Goal: Task Accomplishment & Management: Manage account settings

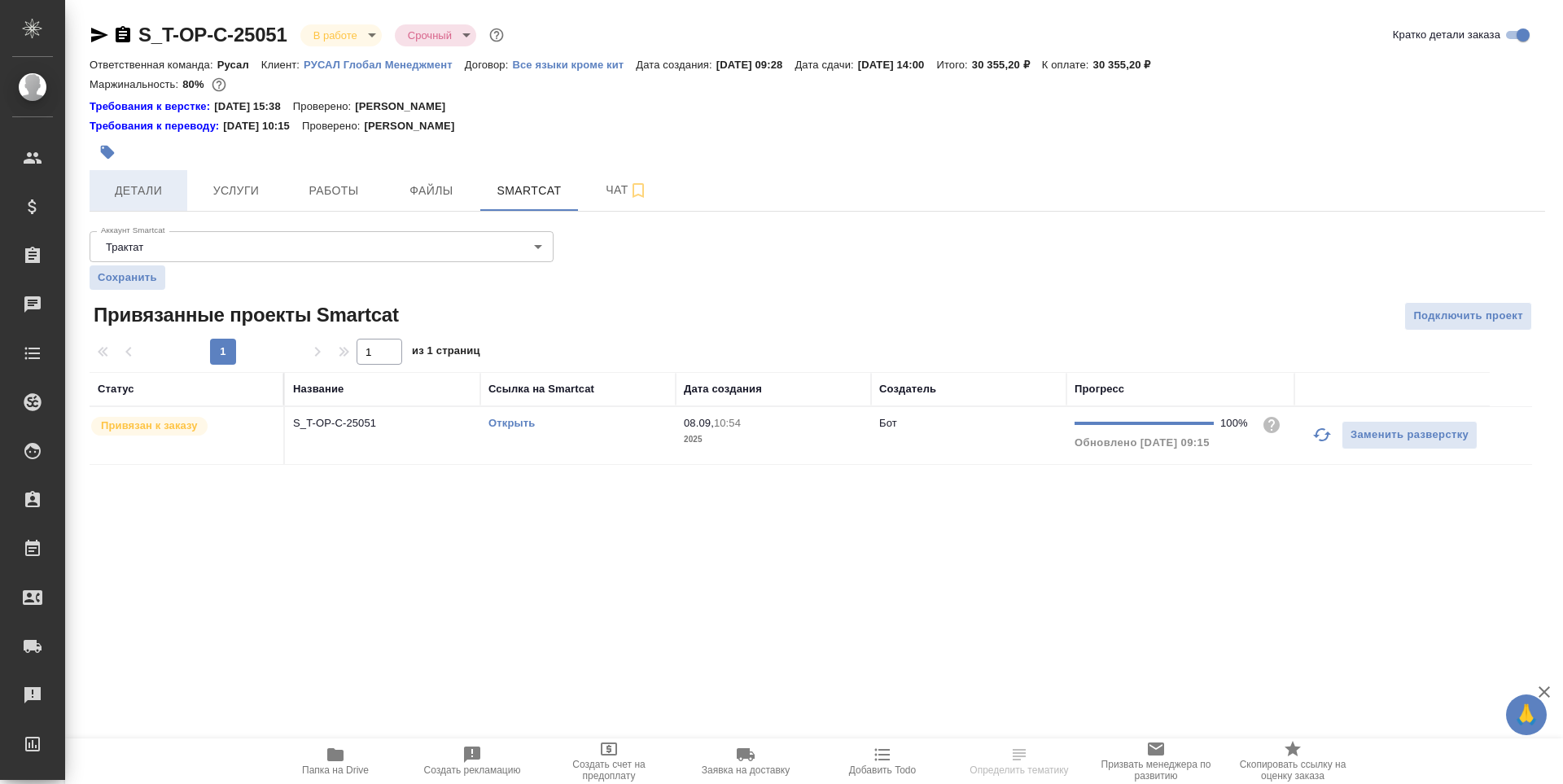
click at [148, 190] on span "Детали" at bounding box center [138, 191] width 79 height 20
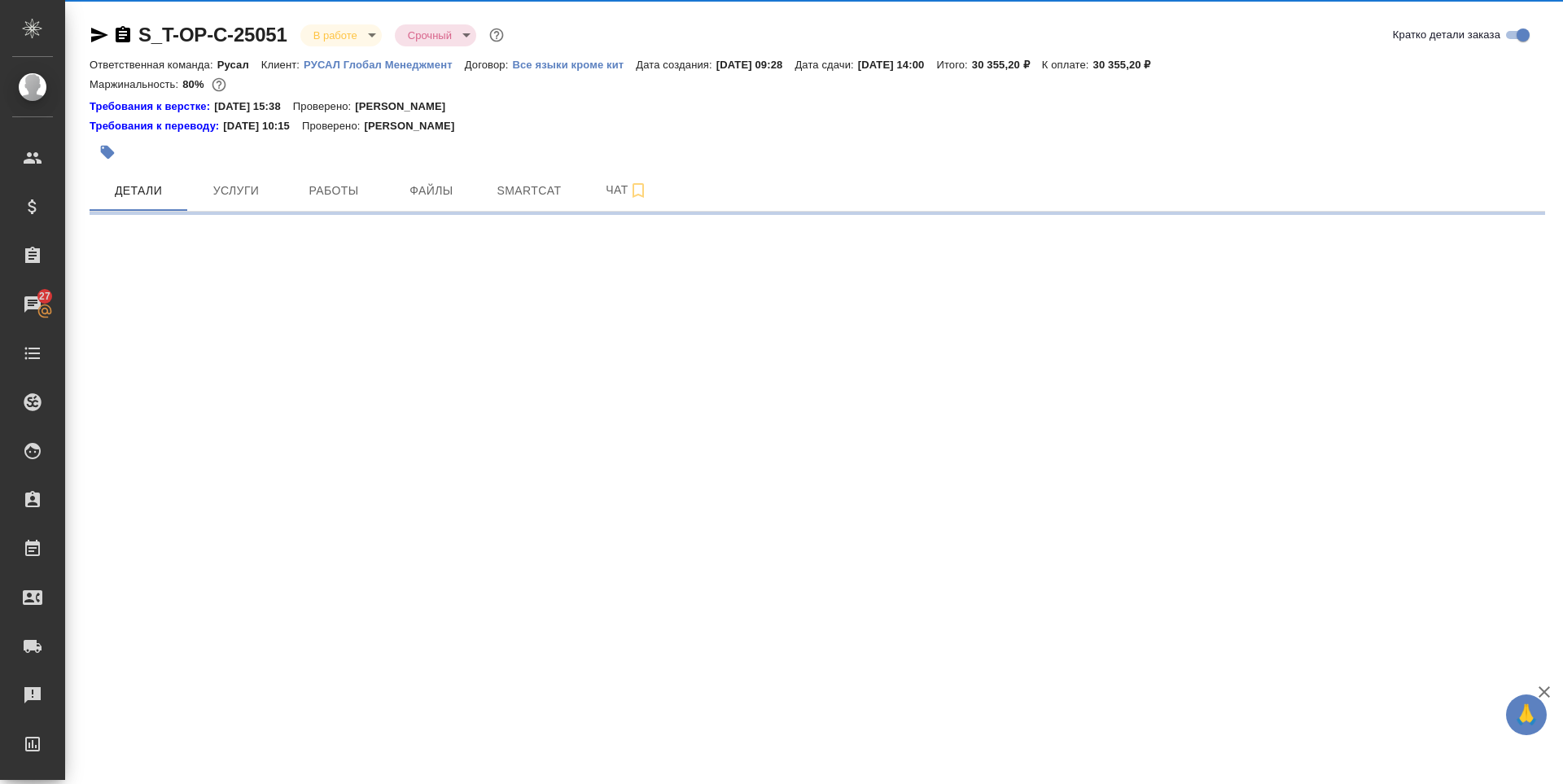
select select "RU"
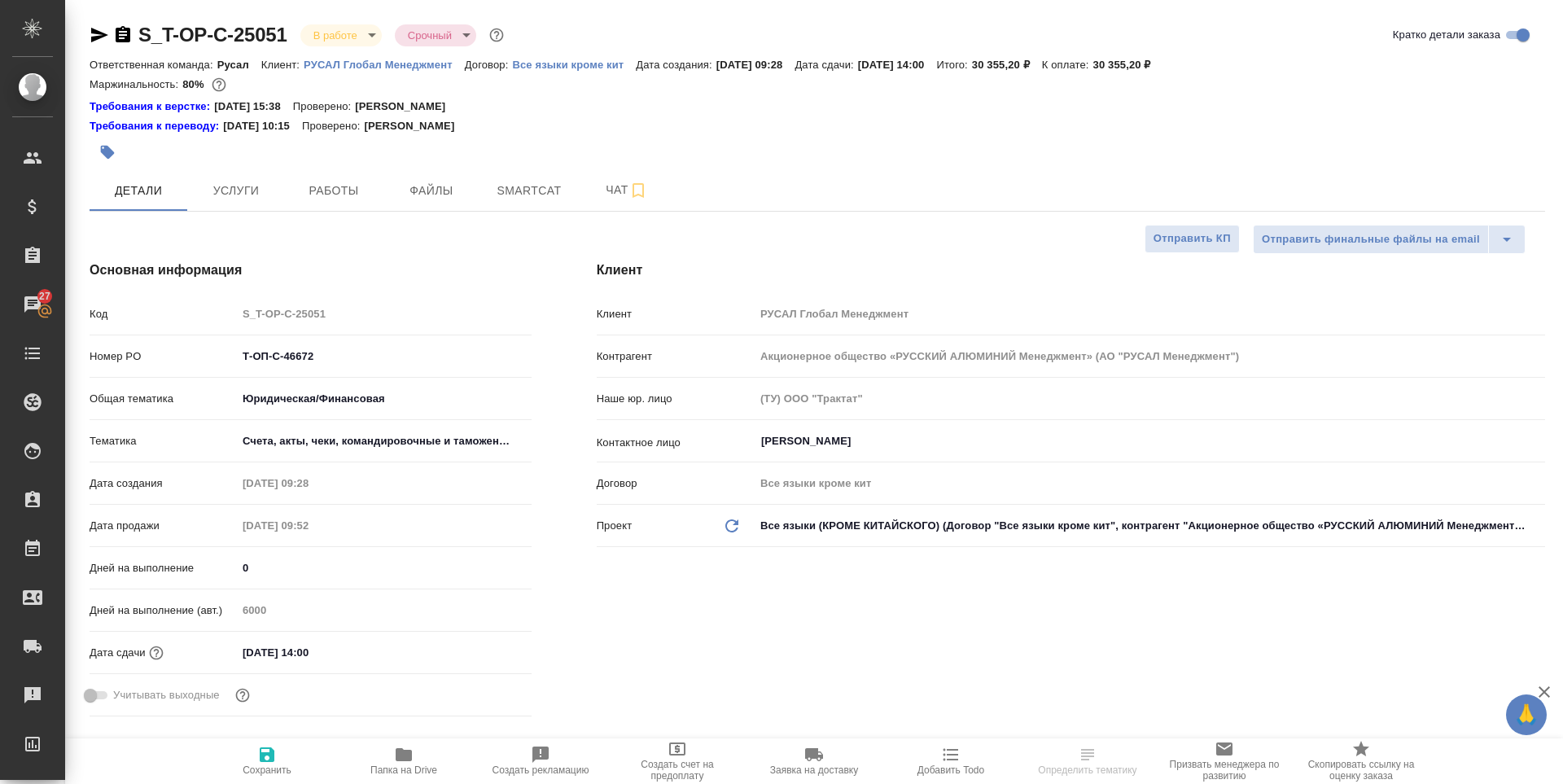
type textarea "x"
click at [411, 758] on icon "button" at bounding box center [404, 754] width 16 height 13
select select "RU"
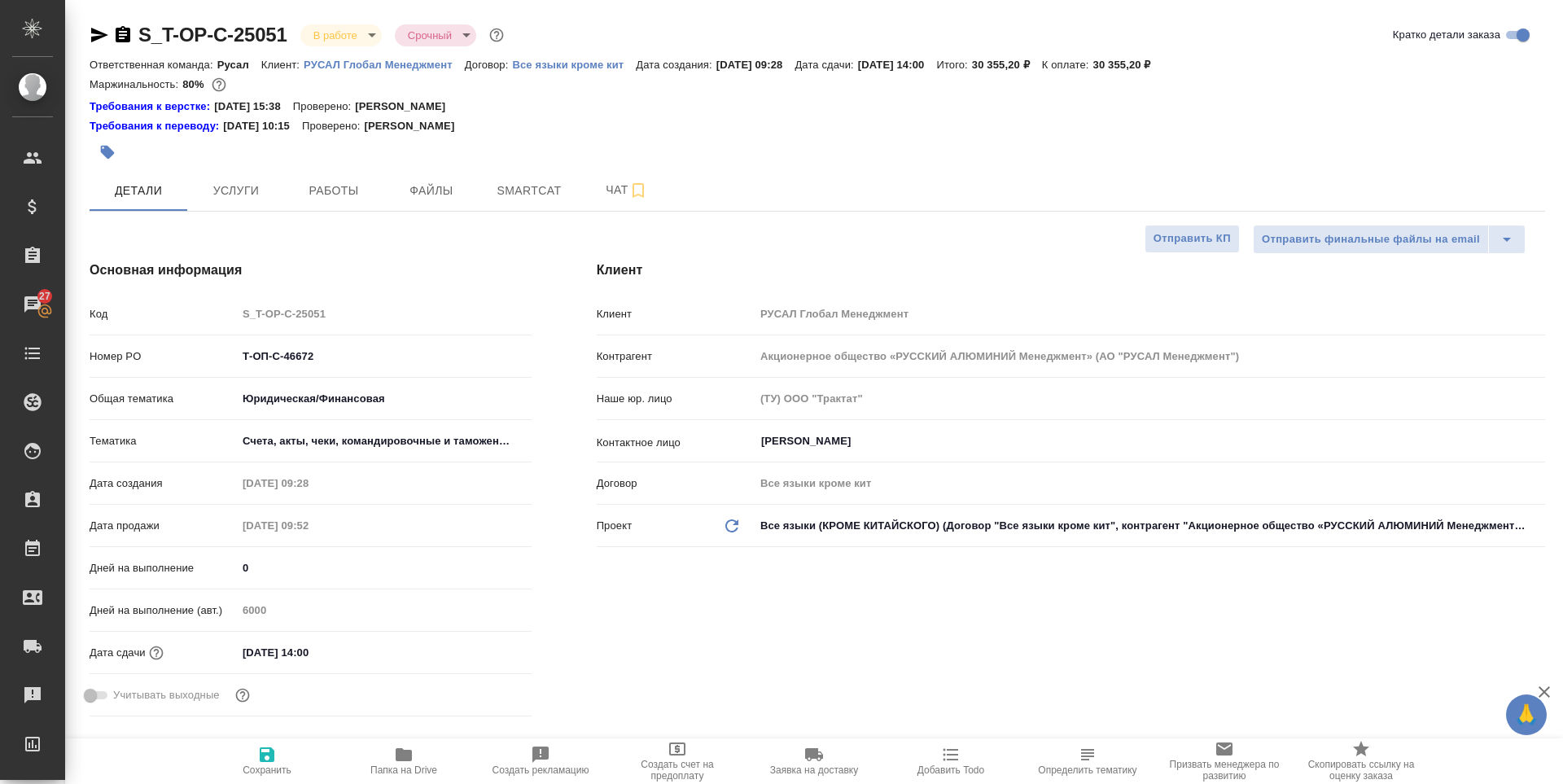
type textarea "x"
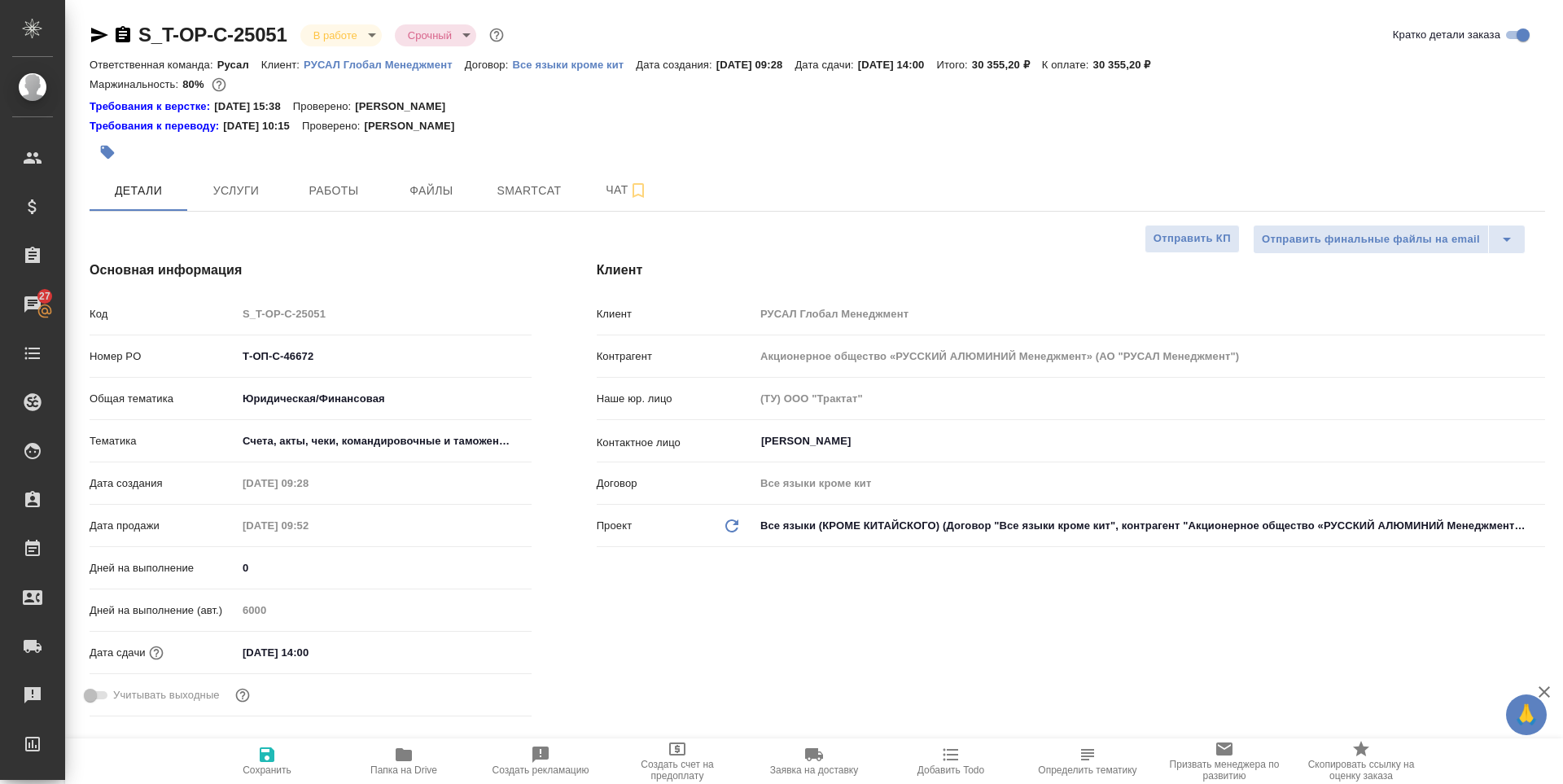
type textarea "x"
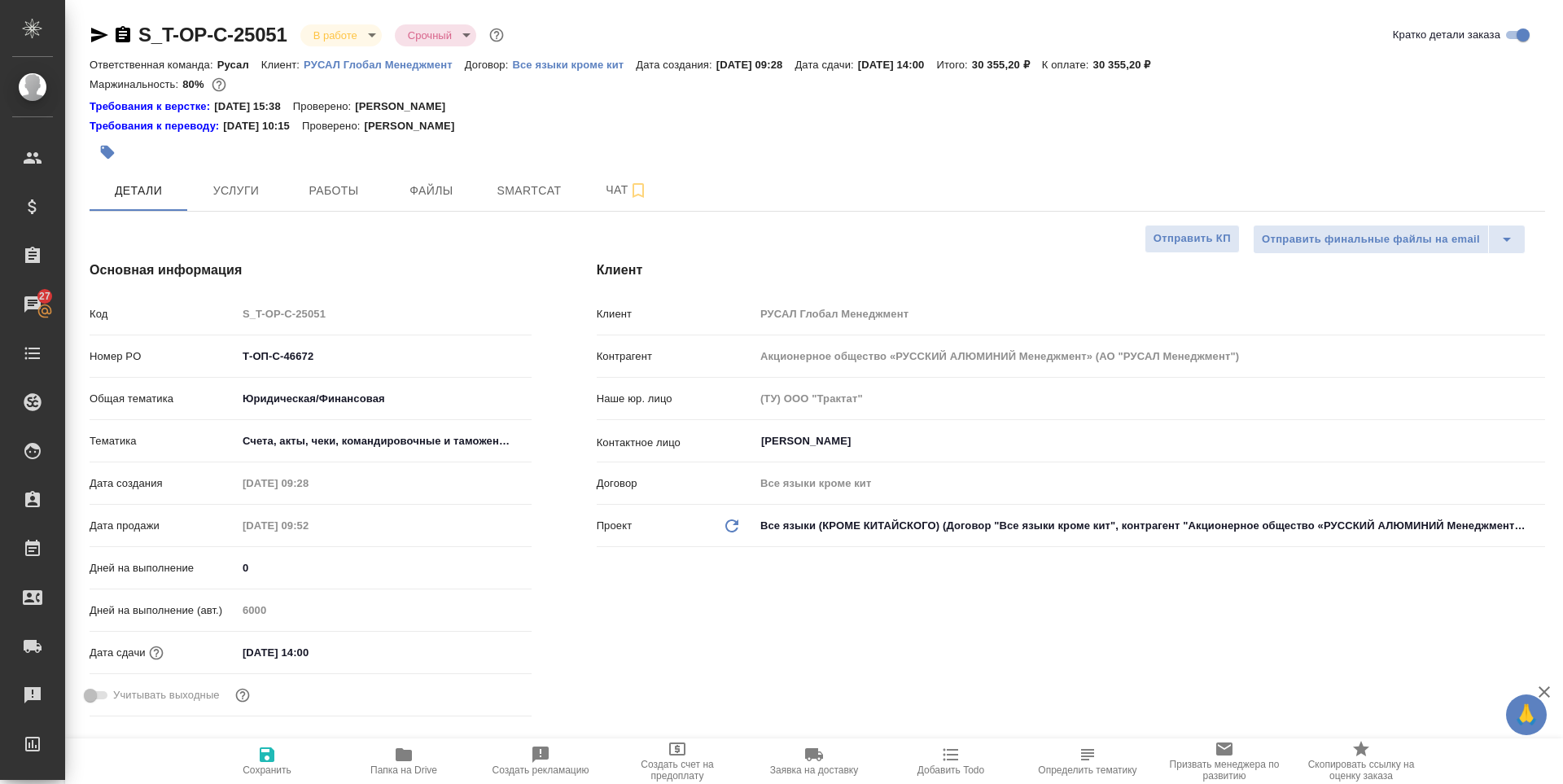
type textarea "x"
click at [328, 186] on span "Работы" at bounding box center [334, 191] width 79 height 20
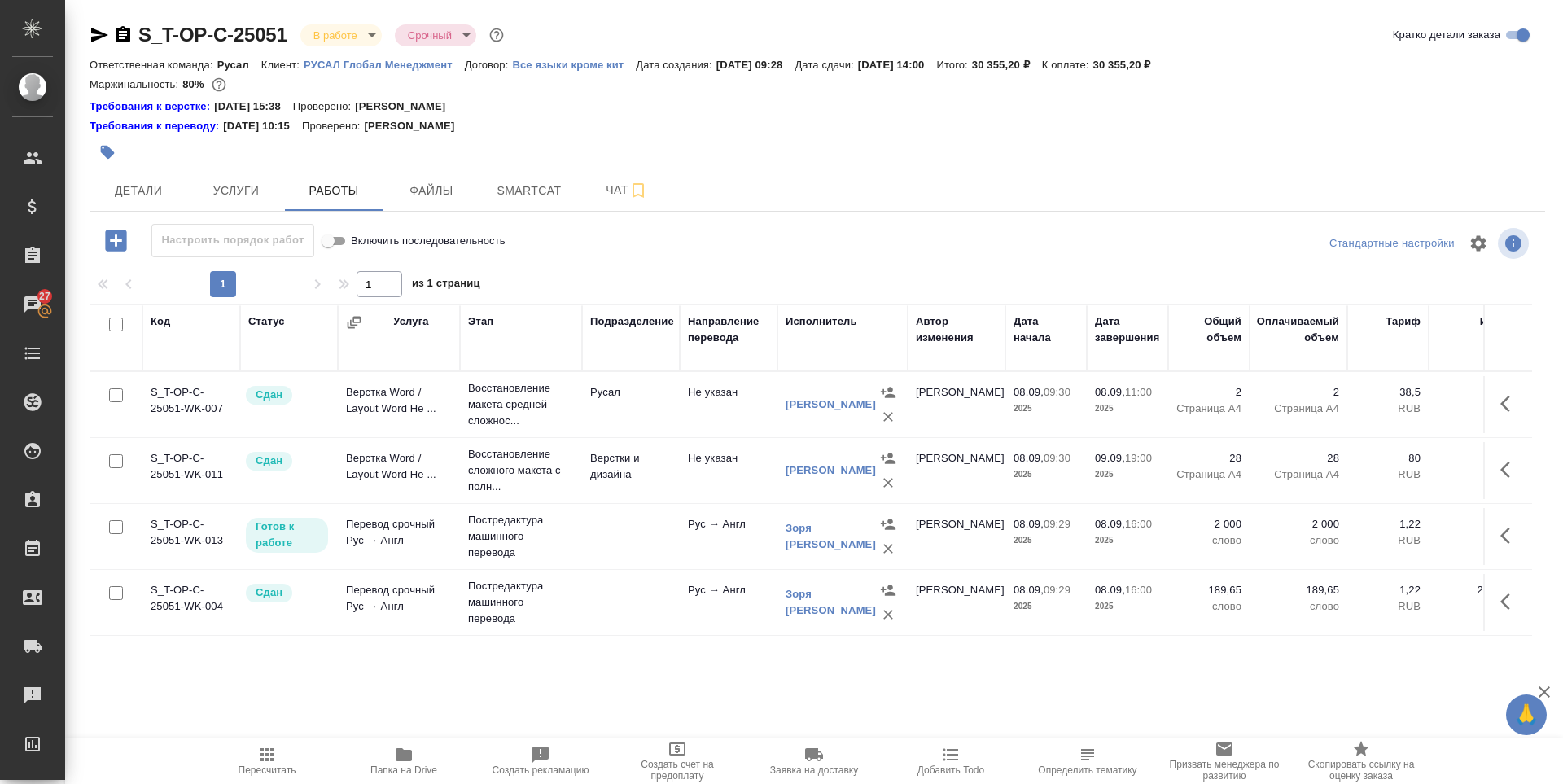
click at [275, 551] on div "Готов к работе" at bounding box center [286, 535] width 82 height 35
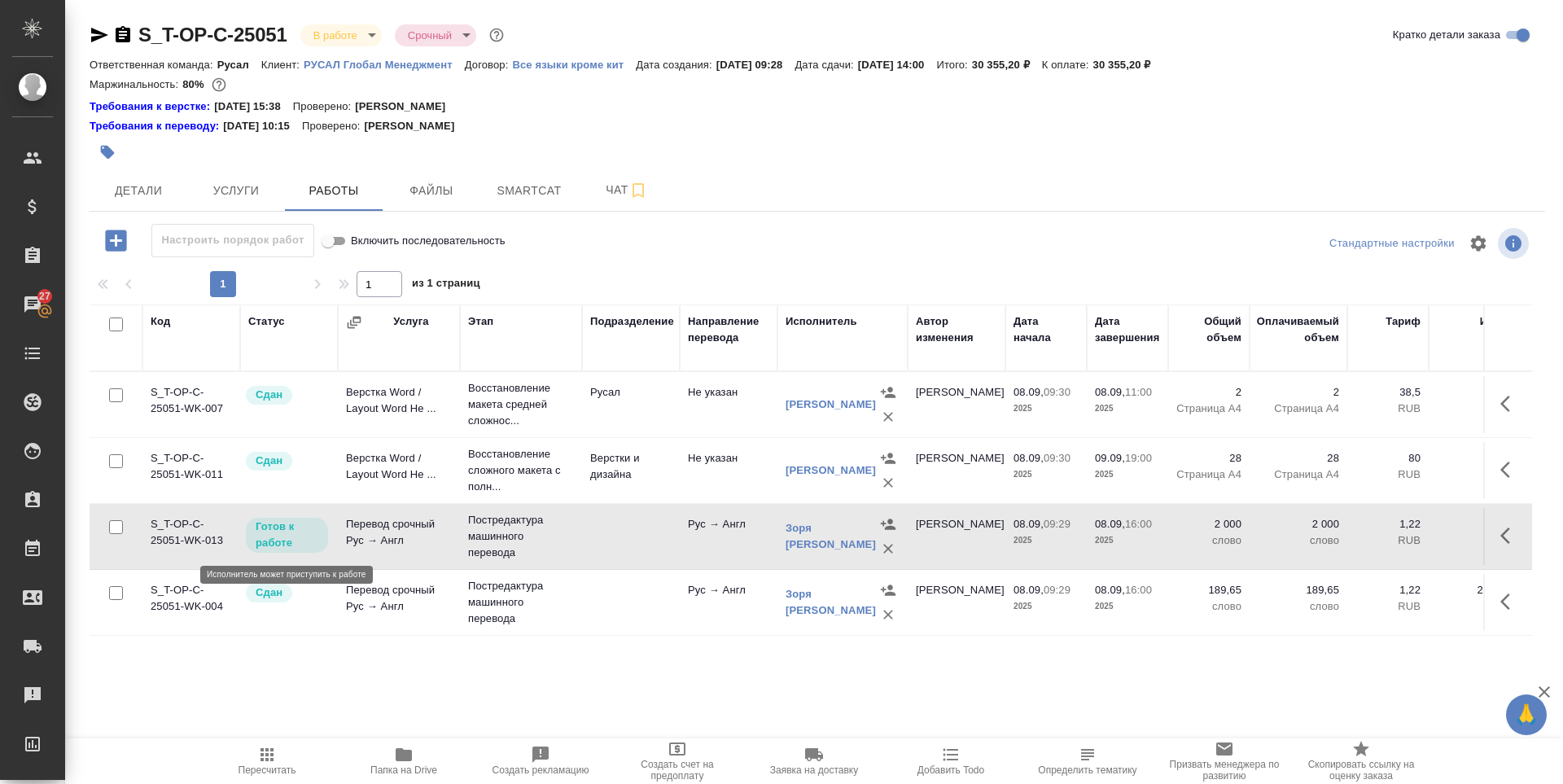
click at [275, 551] on div "Готов к работе" at bounding box center [286, 535] width 82 height 35
click at [311, 535] on p "Готов к работе" at bounding box center [287, 534] width 63 height 33
click at [306, 533] on p "Готов к работе" at bounding box center [287, 534] width 63 height 33
click at [187, 553] on td "S_T-OP-C-25051-WK-013" at bounding box center [191, 536] width 98 height 57
click at [390, 541] on td "Перевод срочный Рус → Англ" at bounding box center [399, 536] width 122 height 57
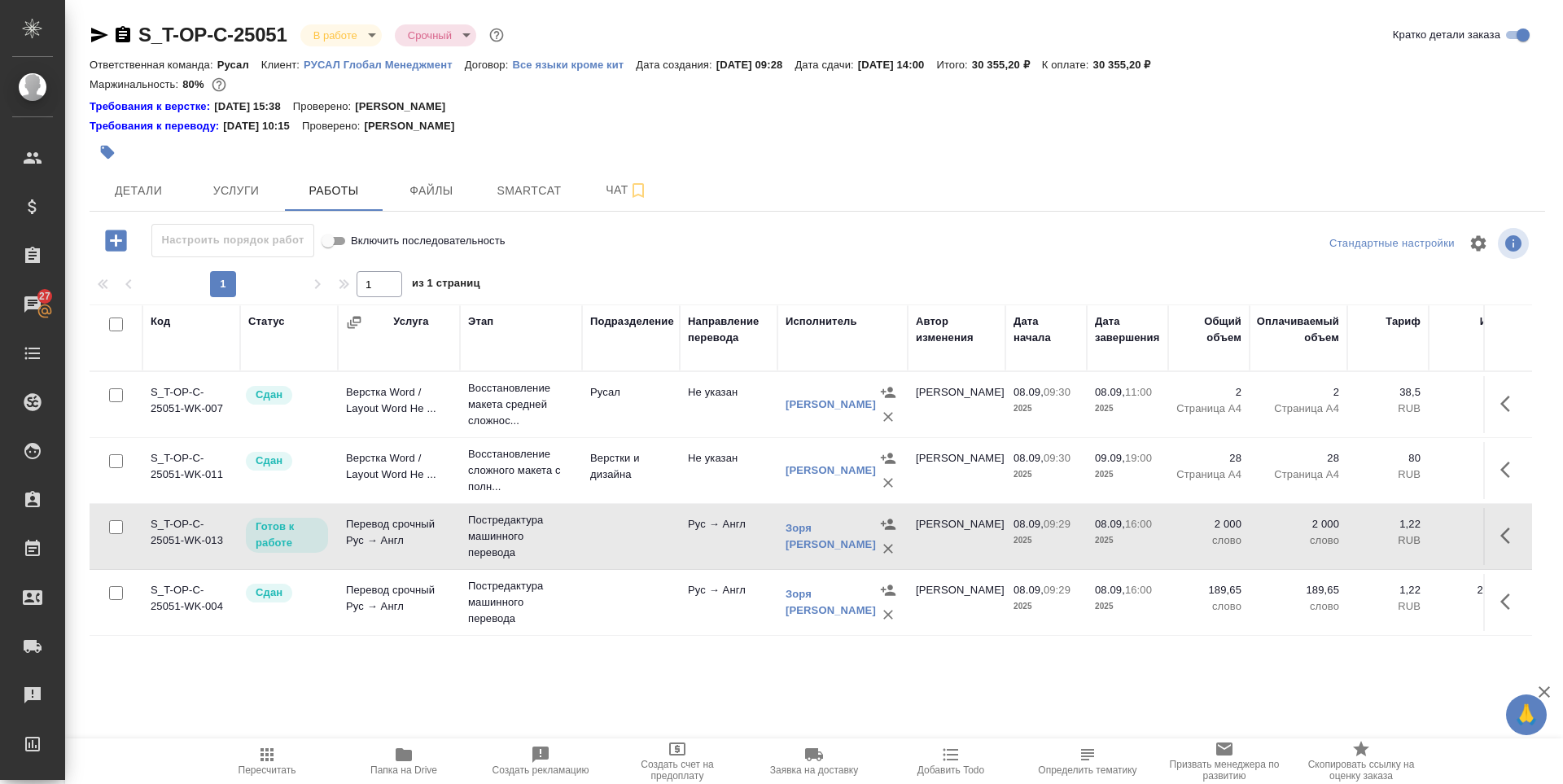
click at [536, 538] on p "Постредактура машинного перевода" at bounding box center [521, 536] width 106 height 49
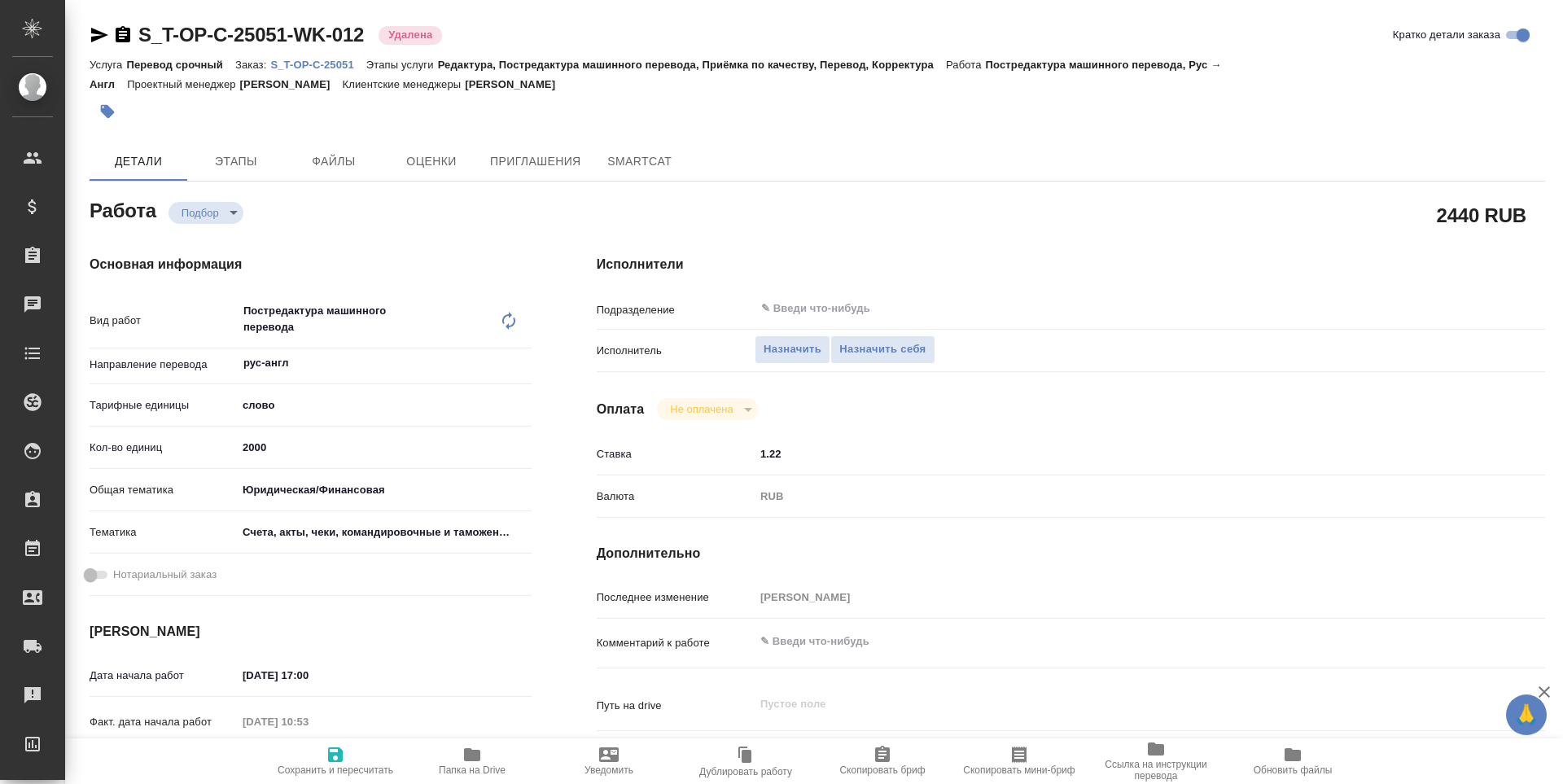
type textarea "x"
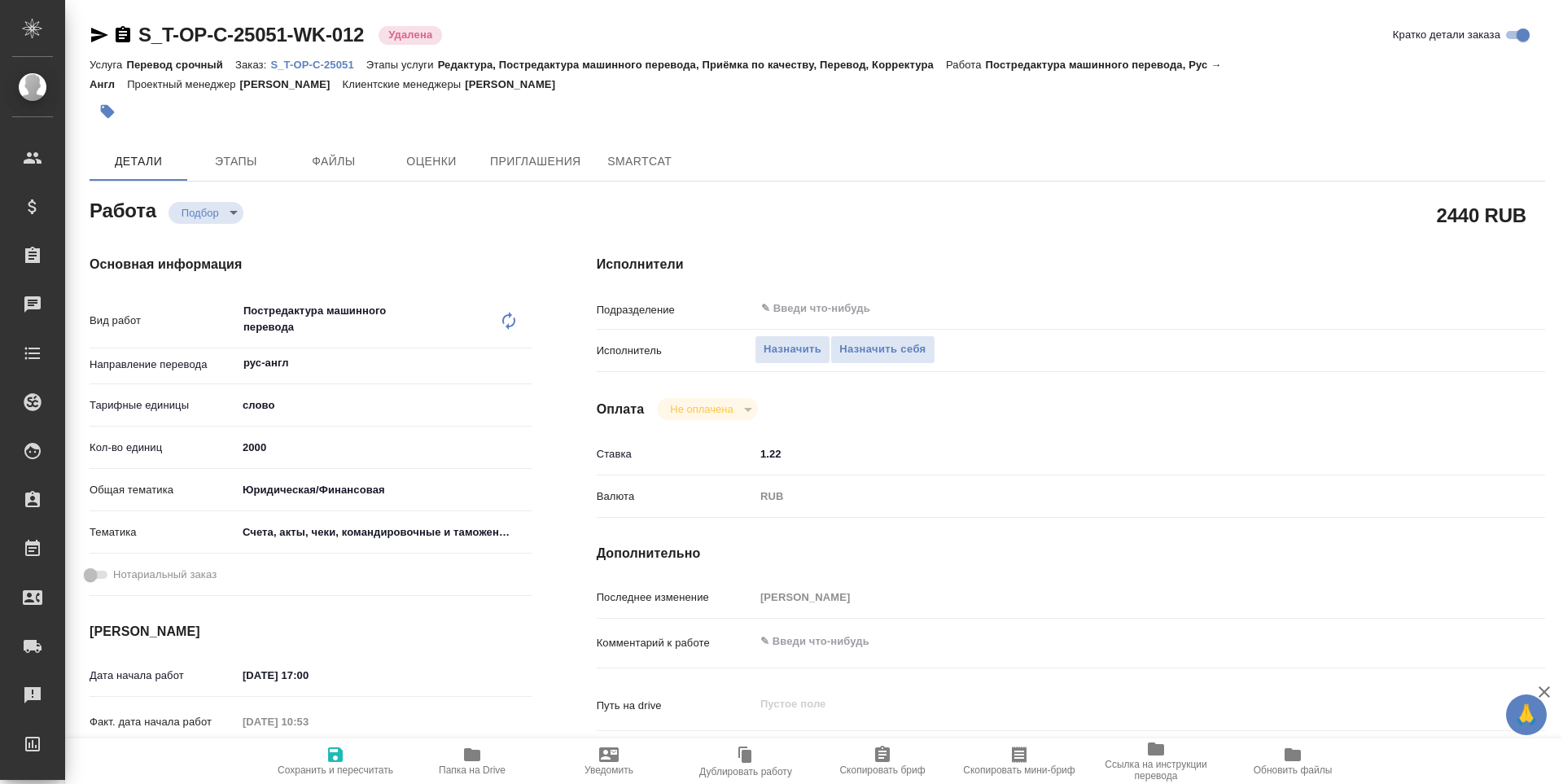
type textarea "x"
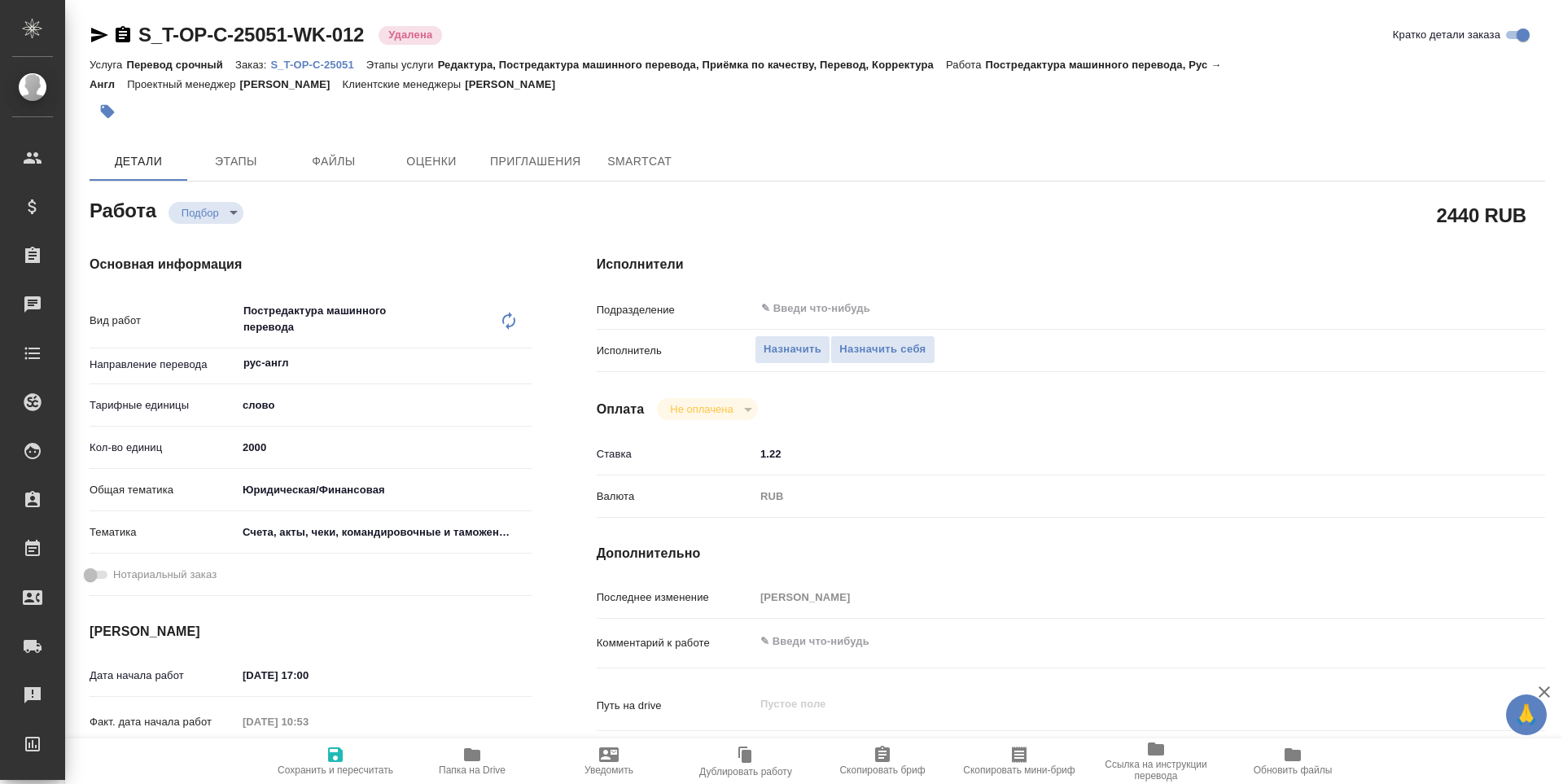
type textarea "x"
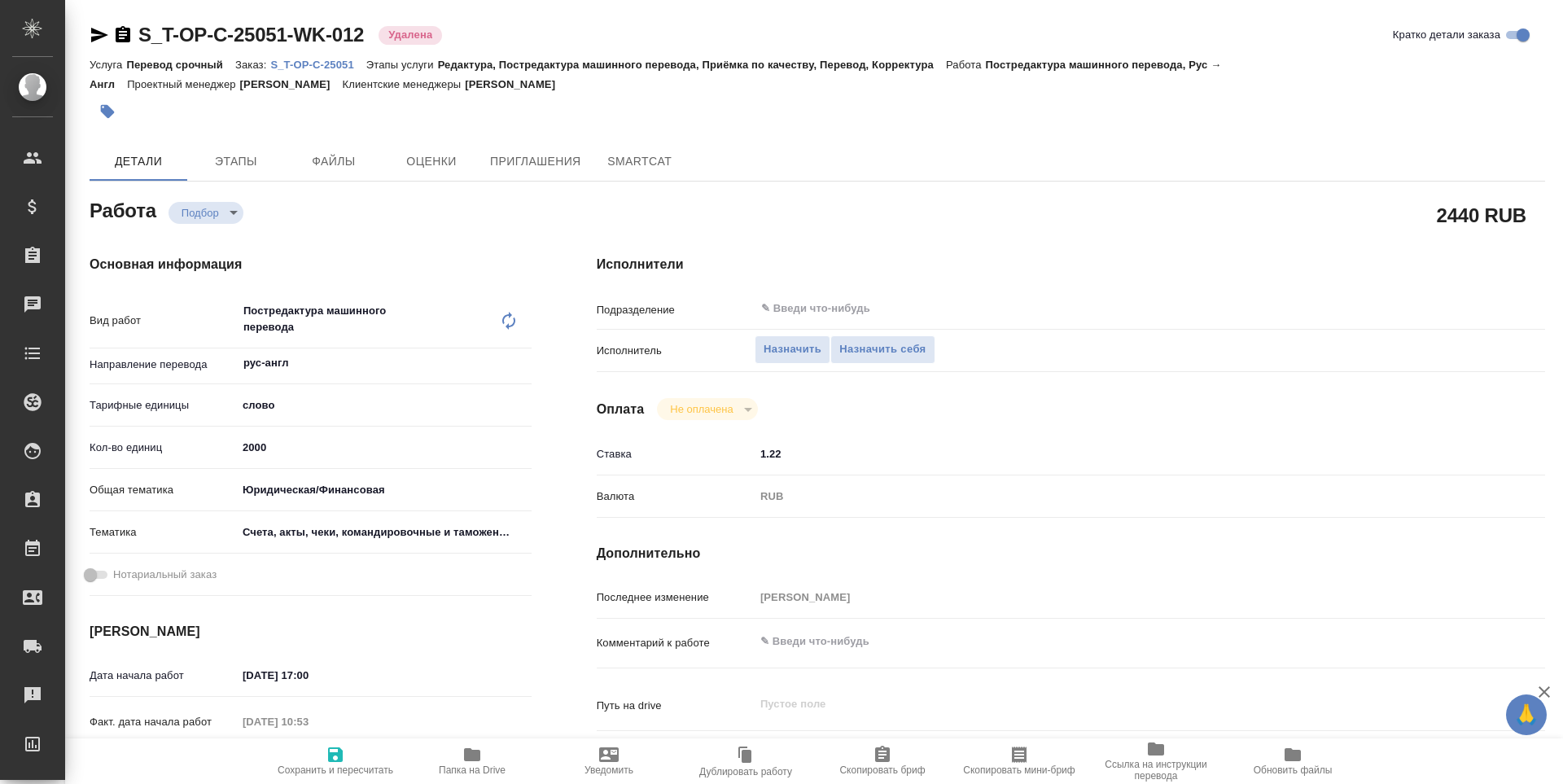
click at [448, 750] on span "Папка на Drive" at bounding box center [472, 760] width 117 height 31
type textarea "x"
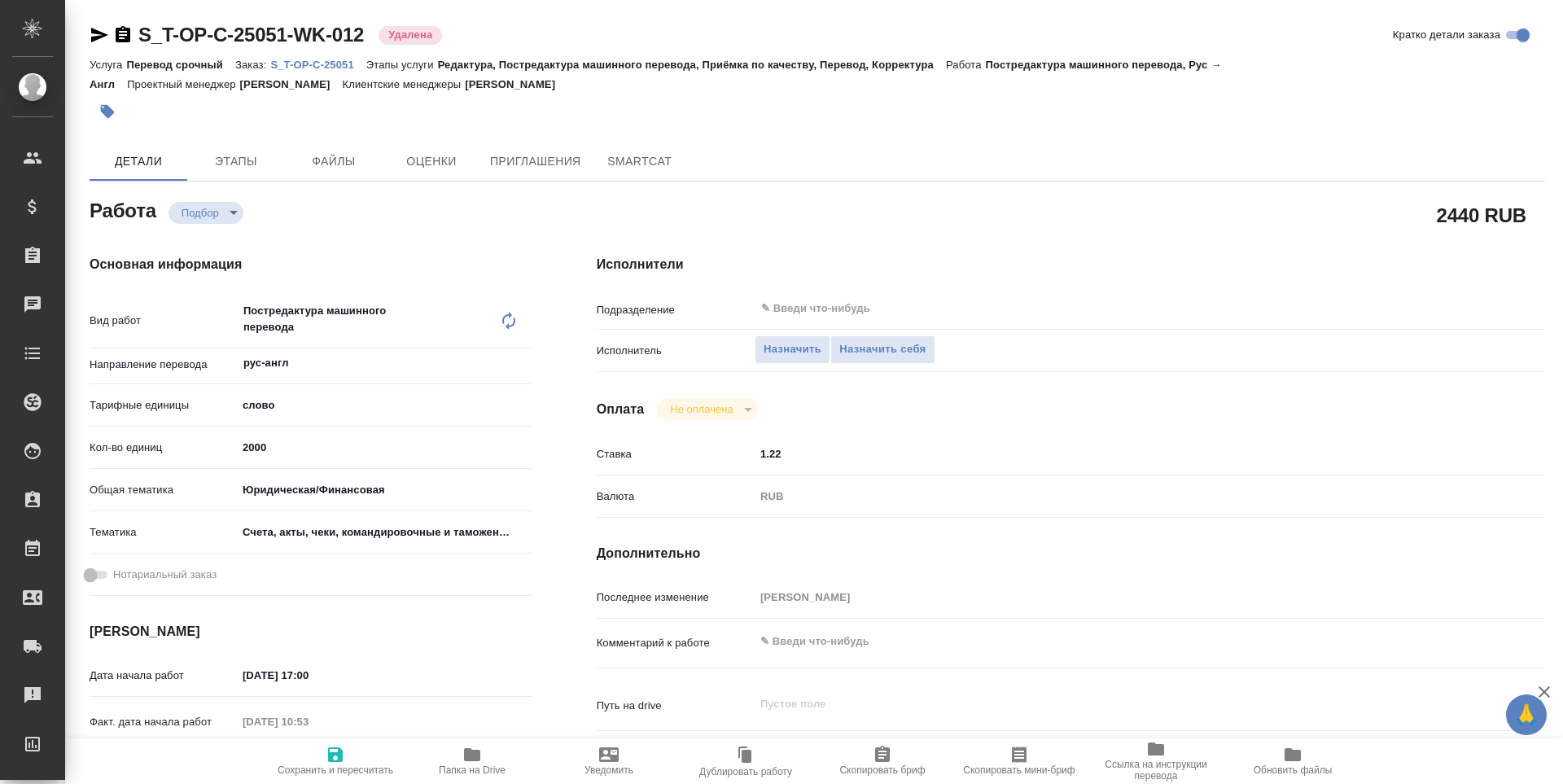
type textarea "x"
click at [93, 35] on icon "button" at bounding box center [99, 35] width 19 height 19
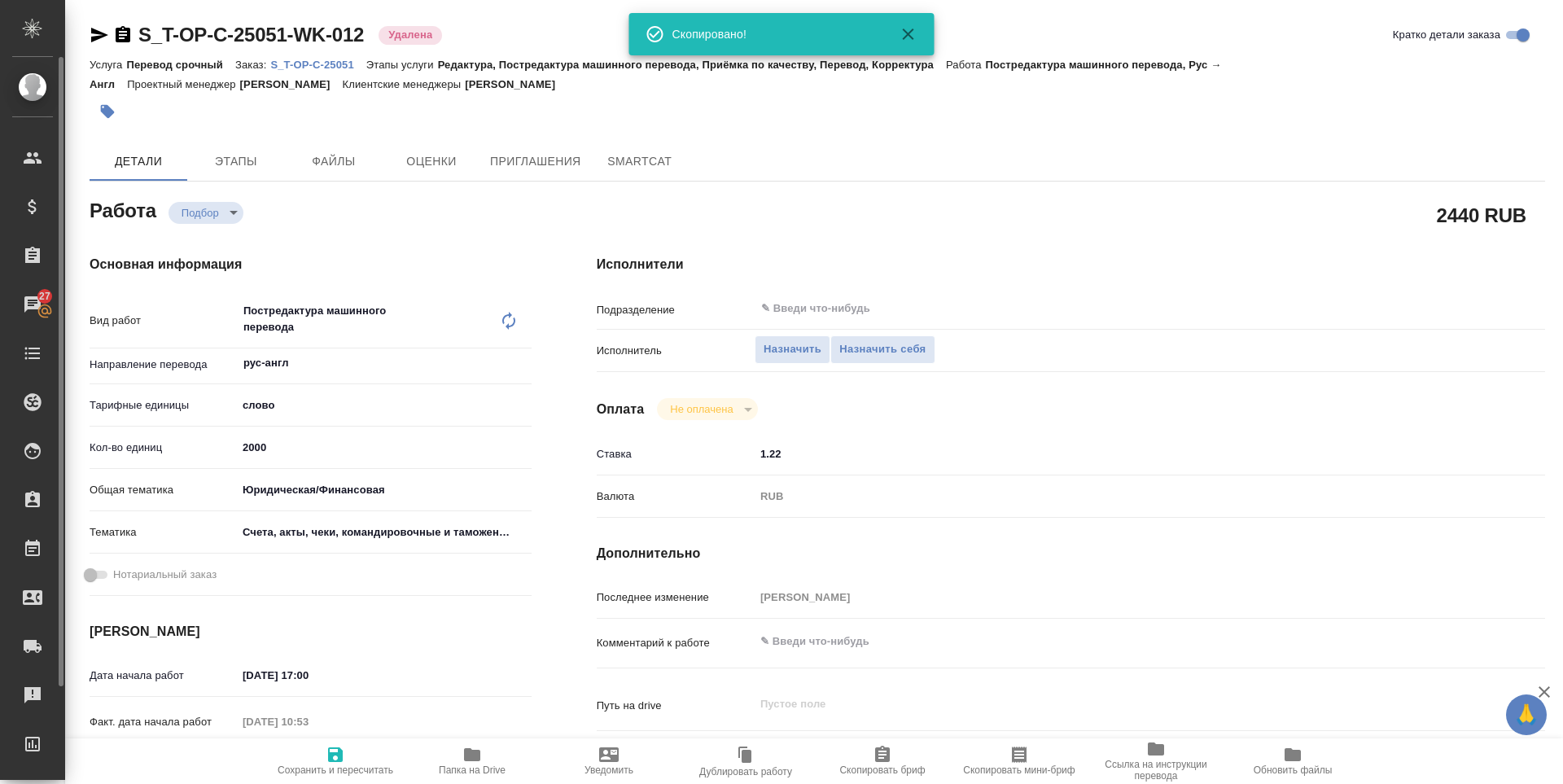
type textarea "x"
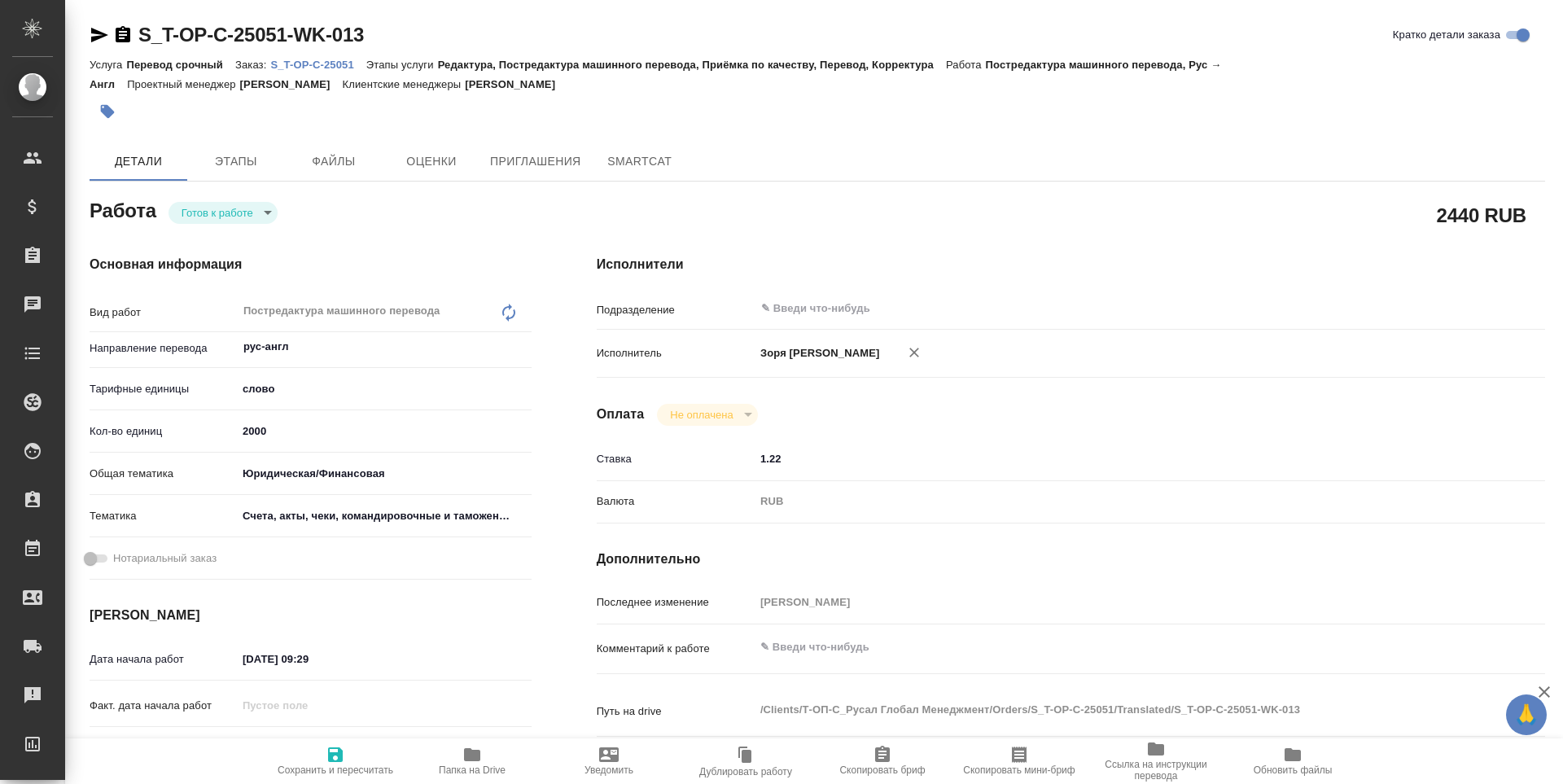
scroll to position [605, 0]
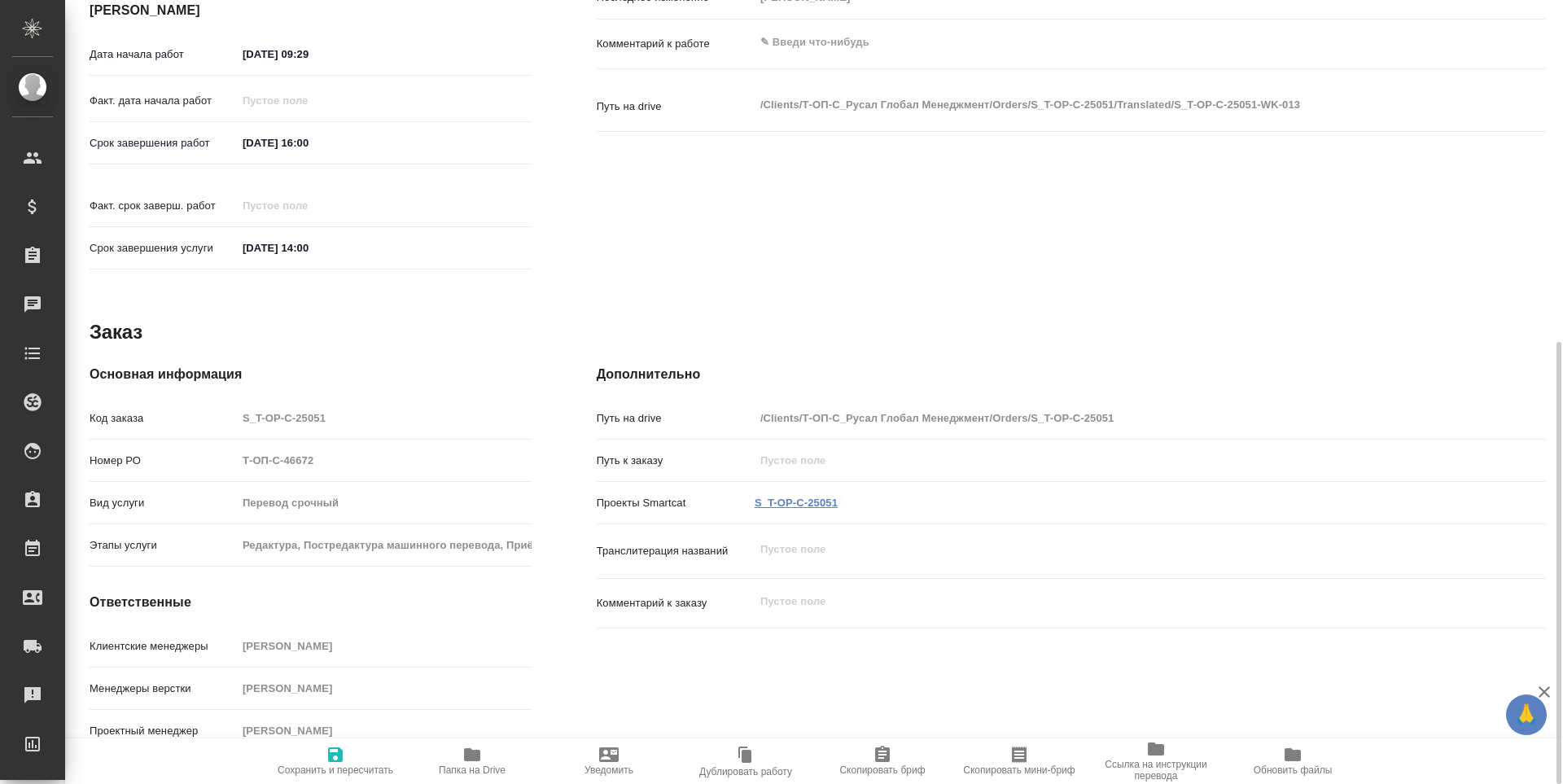
click at [802, 496] on link "S_T-OP-C-25051" at bounding box center [797, 502] width 83 height 12
click at [335, 754] on icon "button" at bounding box center [336, 754] width 15 height 15
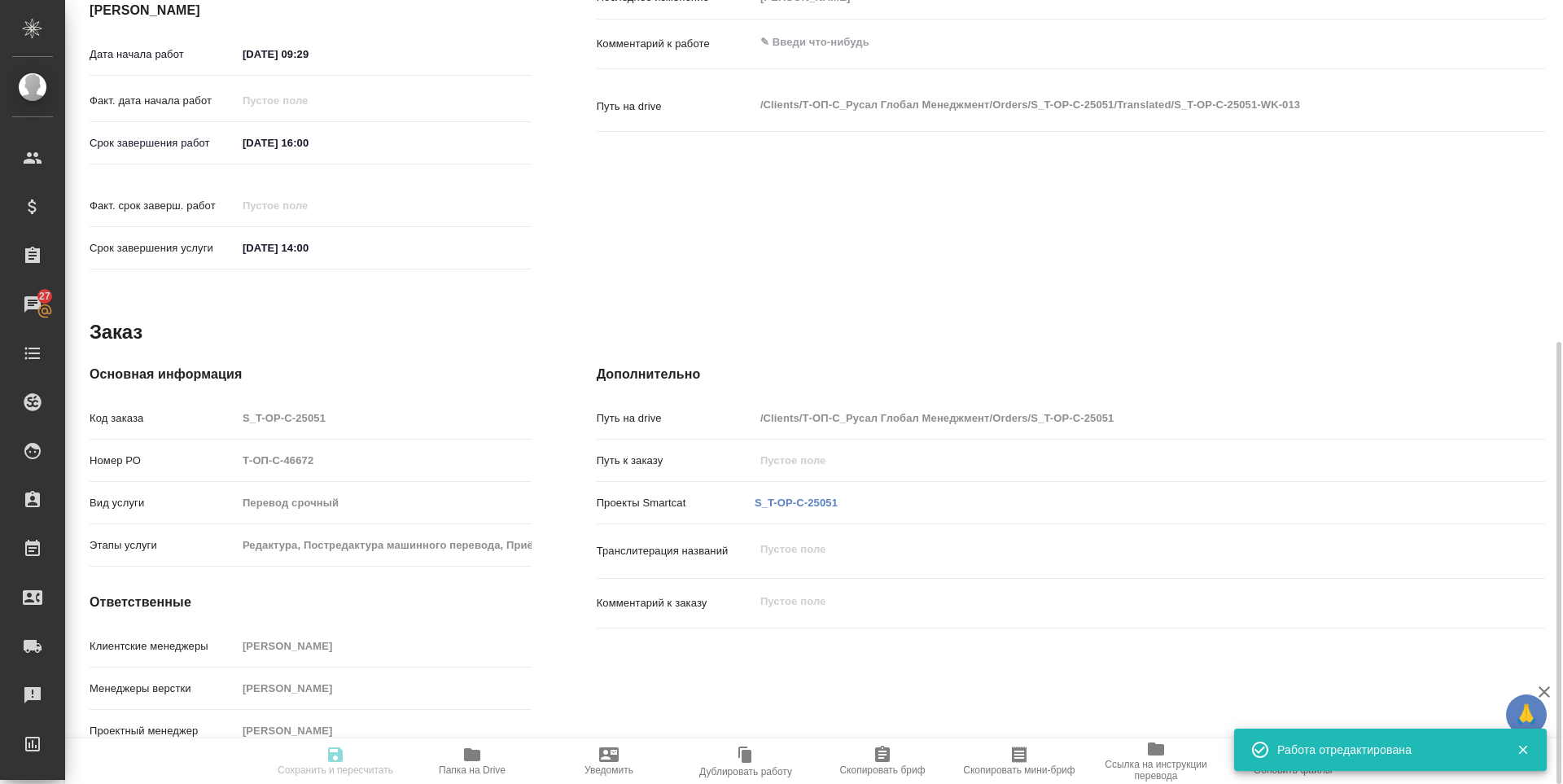
type input "readyForWork"
type input "рус-англ"
type input "5a8b1489cc6b4906c91bfd90"
type input "2000"
type input "yr-fn"
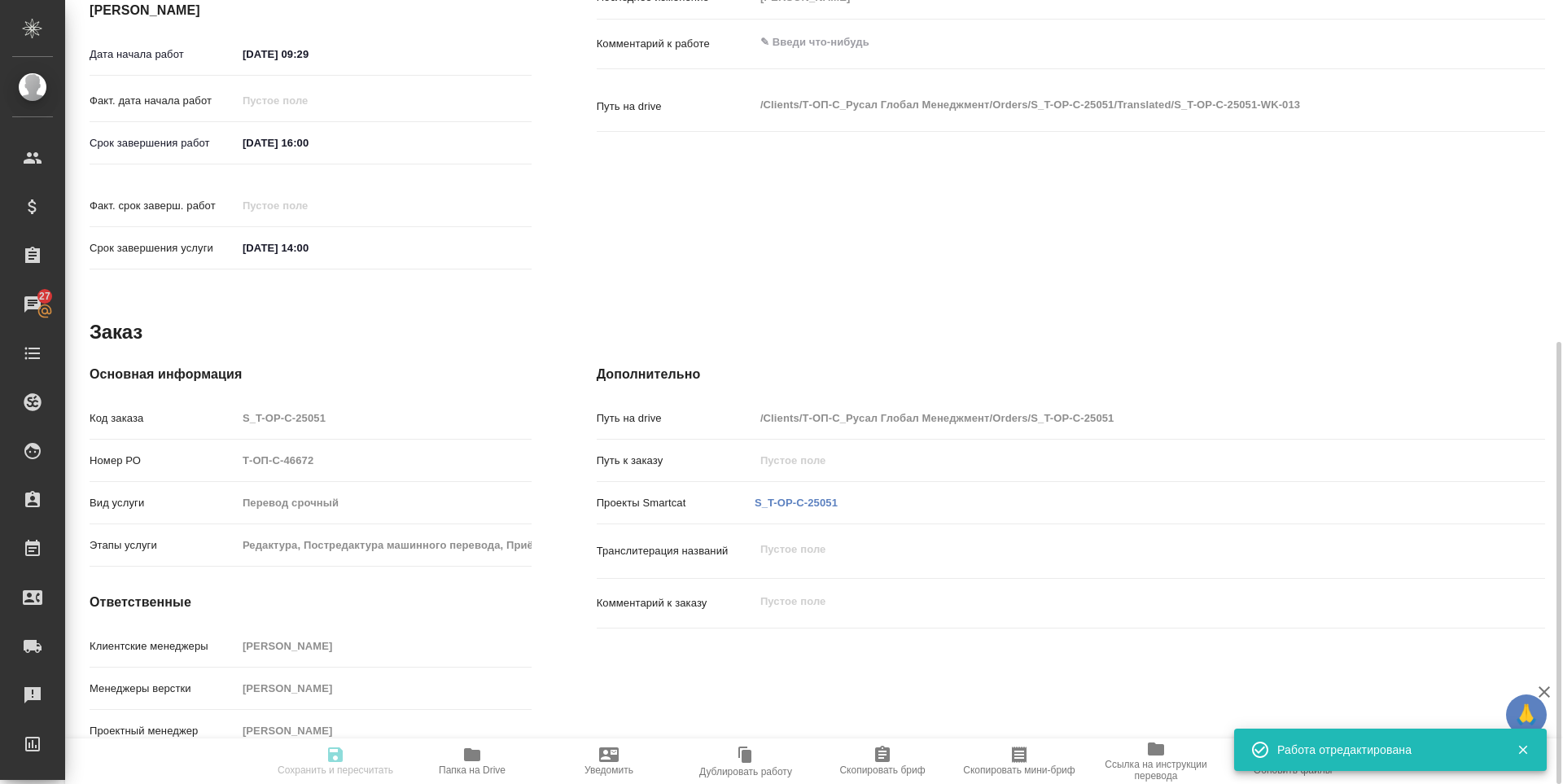
type input "5f647205b73bc97568ca66c0"
type input "08.09.2025 09:29"
type input "08.09.2025 16:00"
type input "[DATE] 14:00"
type input "notPayed"
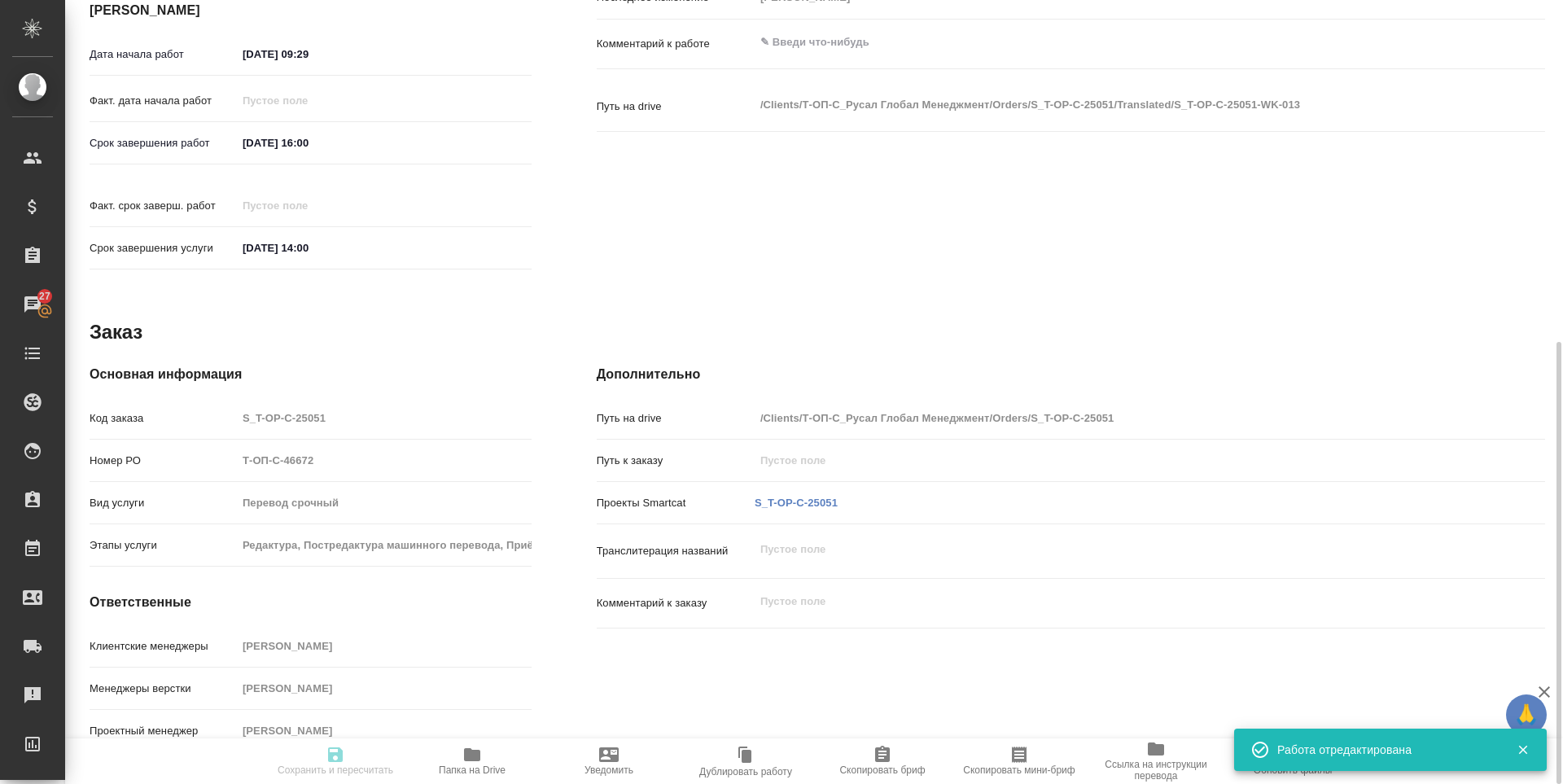
type input "1.22"
type input "RUB"
type input "[PERSON_NAME]"
type input "S_T-OP-C-25051"
type input "Т-ОП-С-46672"
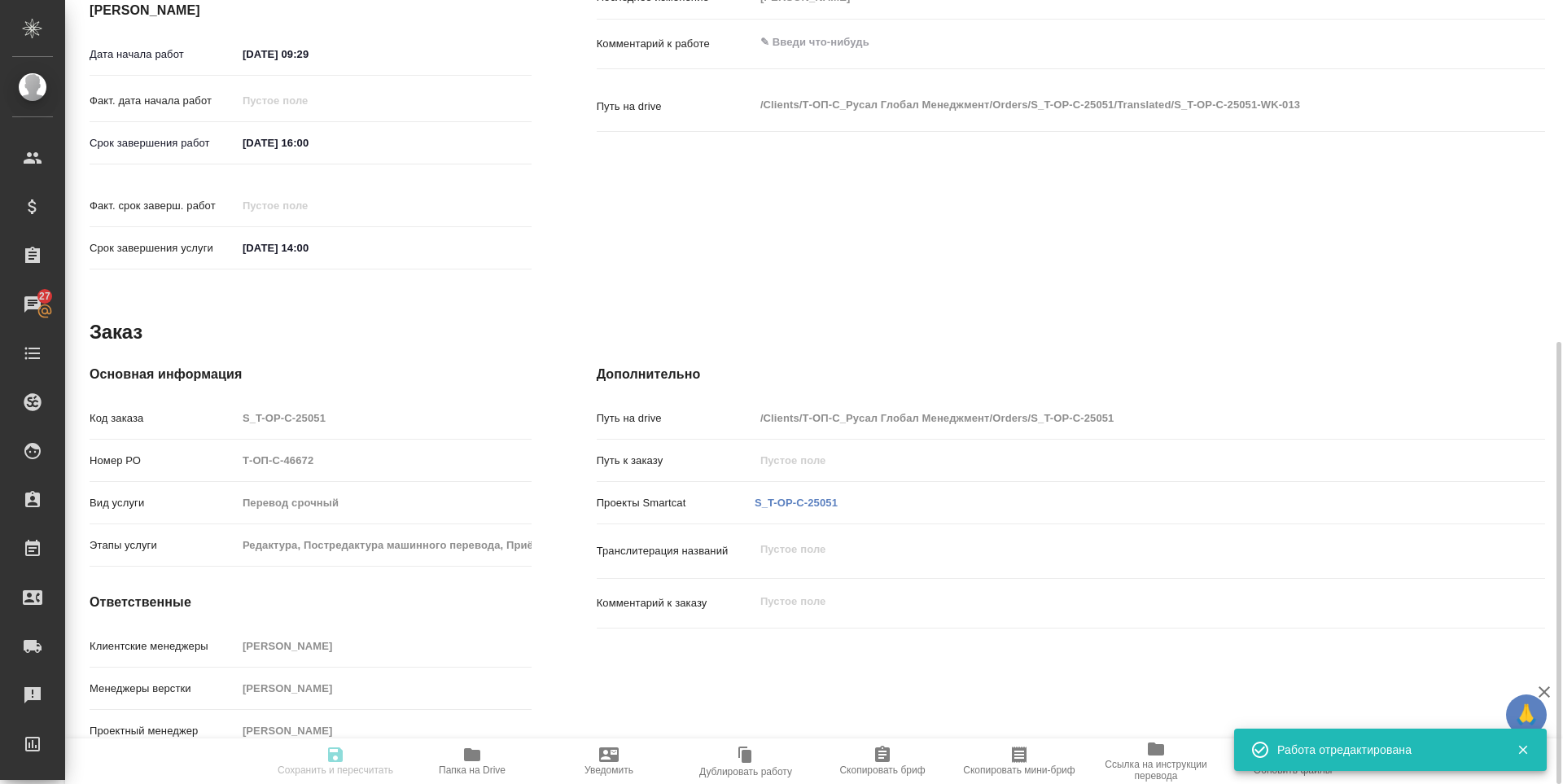
type input "Перевод срочный"
type input "Редактура, Постредактура машинного перевода, Приёмка по качеству, Перевод, Корр…"
type input "[PERSON_NAME]"
type input "/Clients/Т-ОП-С_Русал Глобал Менеджмент/Orders/S_T-OP-C-25051"
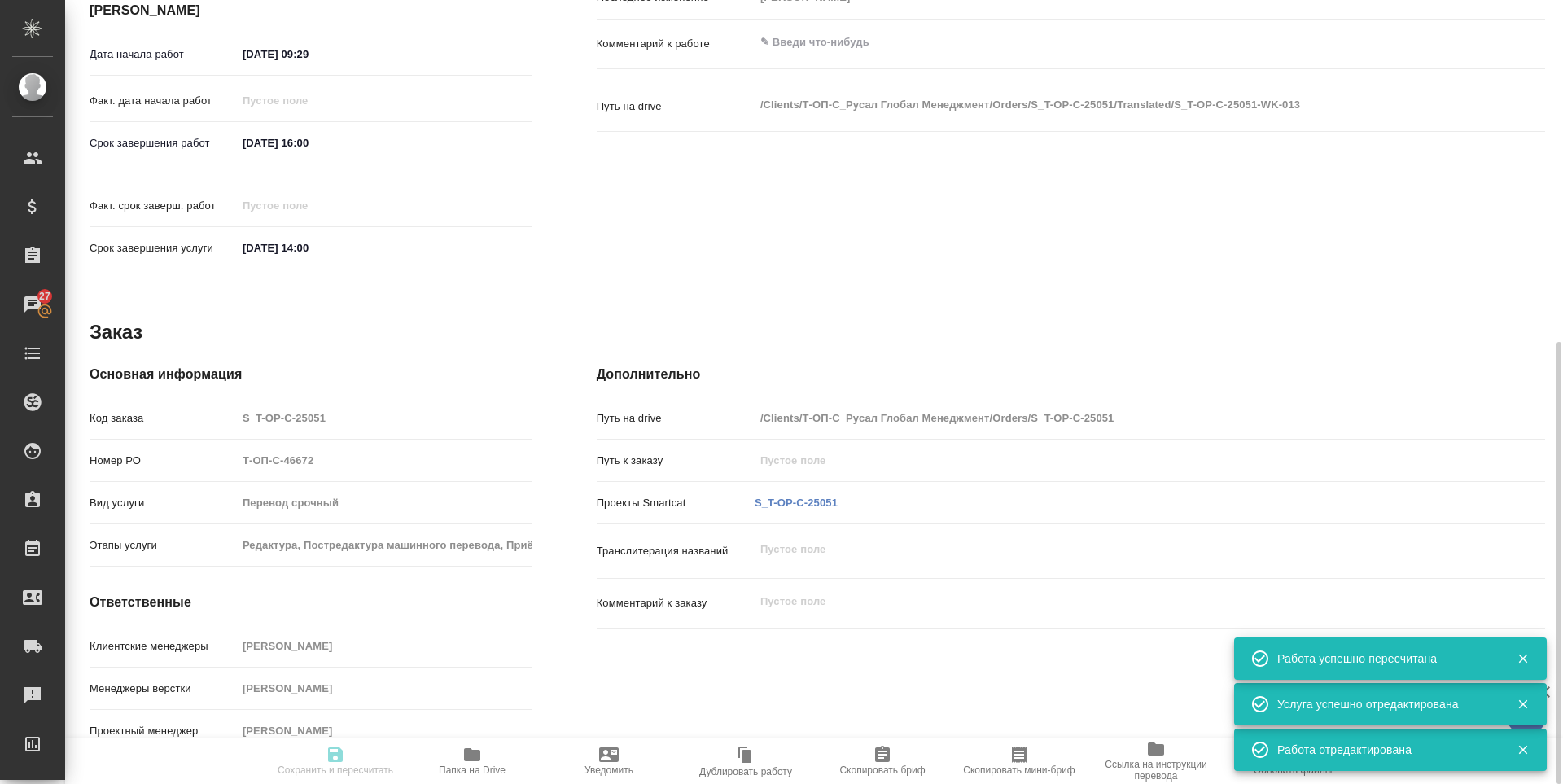
type input "readyForWork"
type input "рус-англ"
type input "5a8b1489cc6b4906c91bfd90"
type input "2000"
type input "yr-fn"
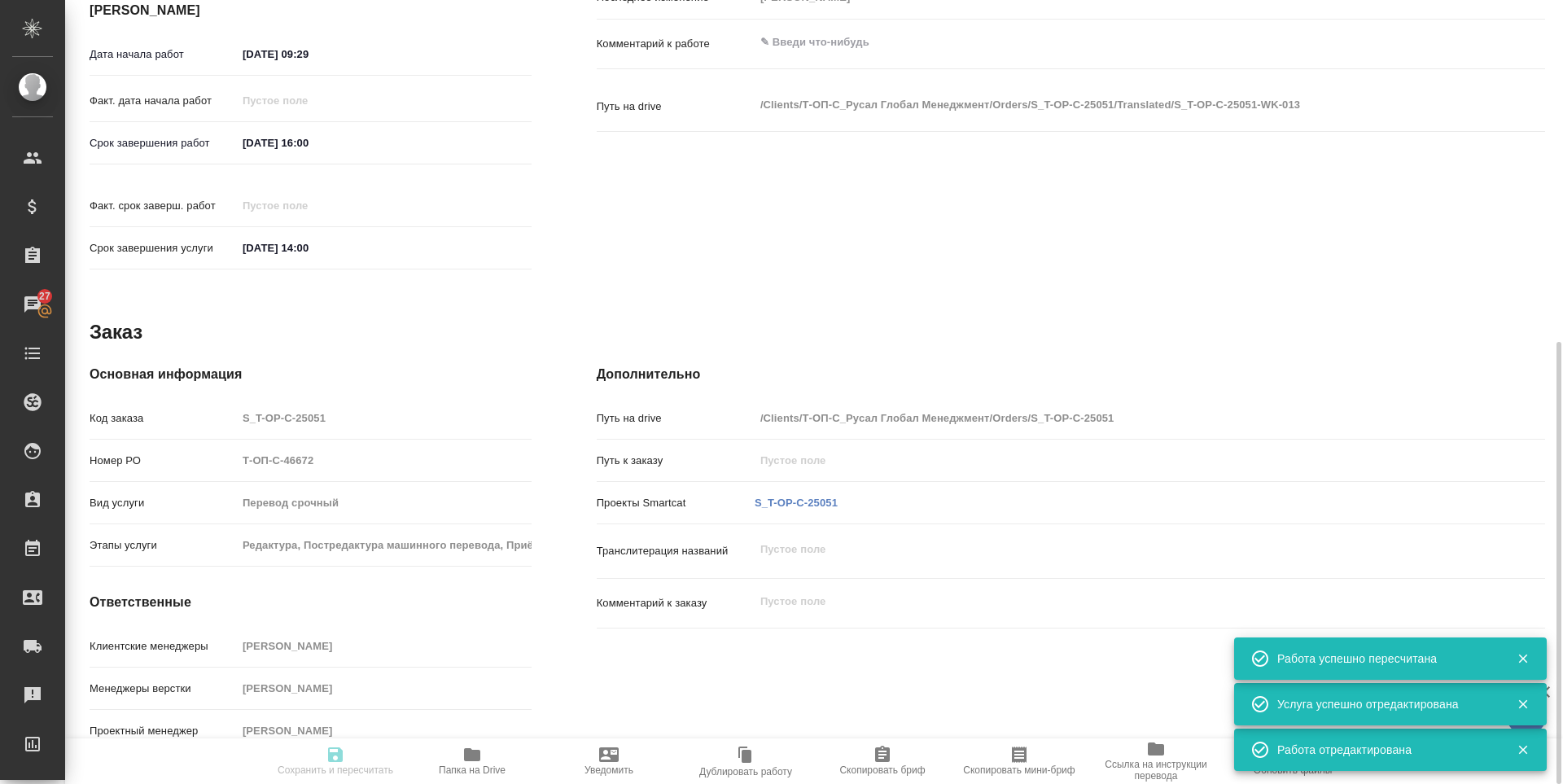
type input "5f647205b73bc97568ca66c0"
type input "08.09.2025 09:29"
type input "08.09.2025 16:00"
type input "12.09.2025 14:00"
type input "notPayed"
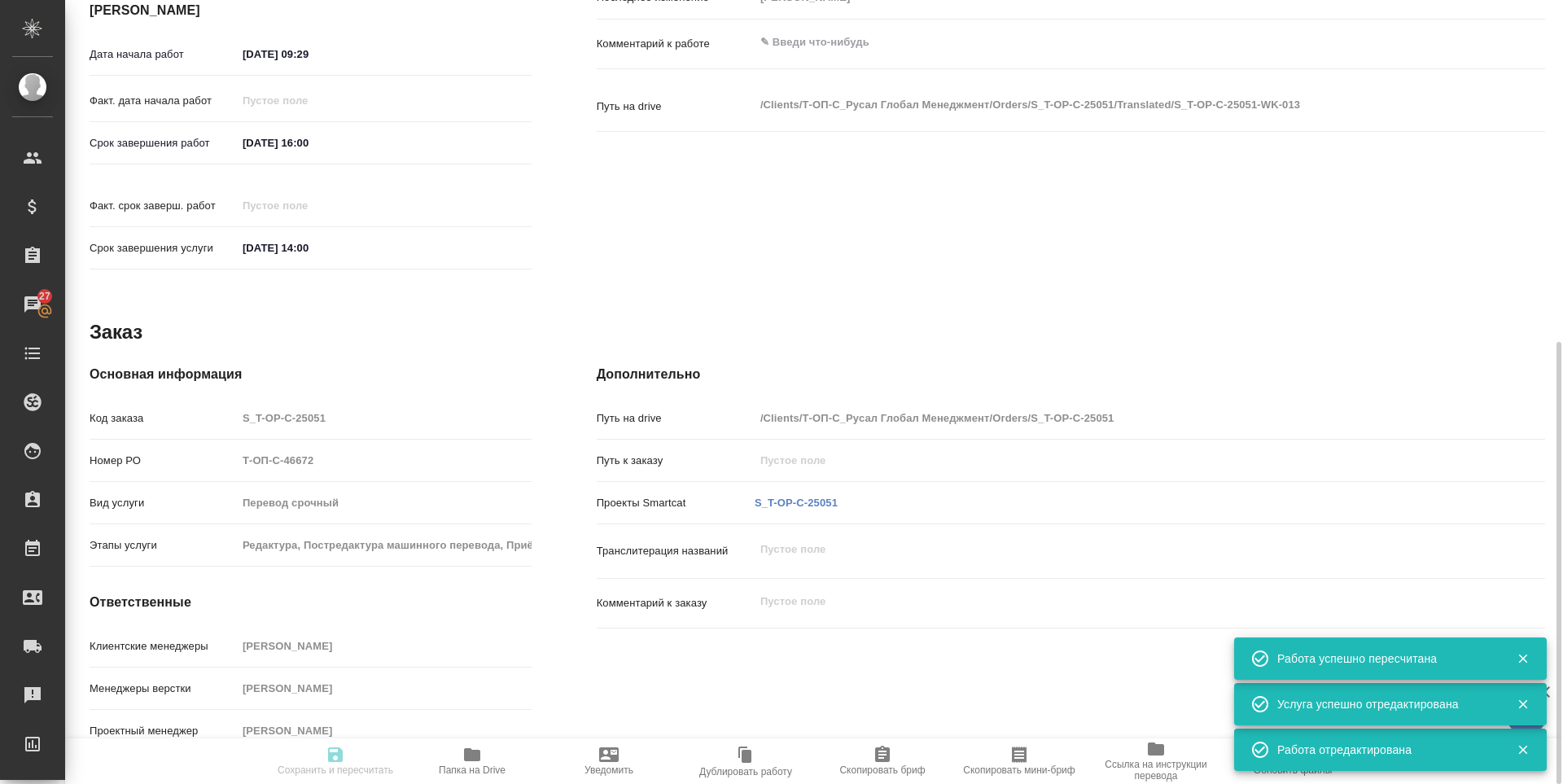
type input "1.22"
type input "RUB"
type input "Журавлева Александра"
type input "S_T-OP-C-25051"
type input "Т-ОП-С-46672"
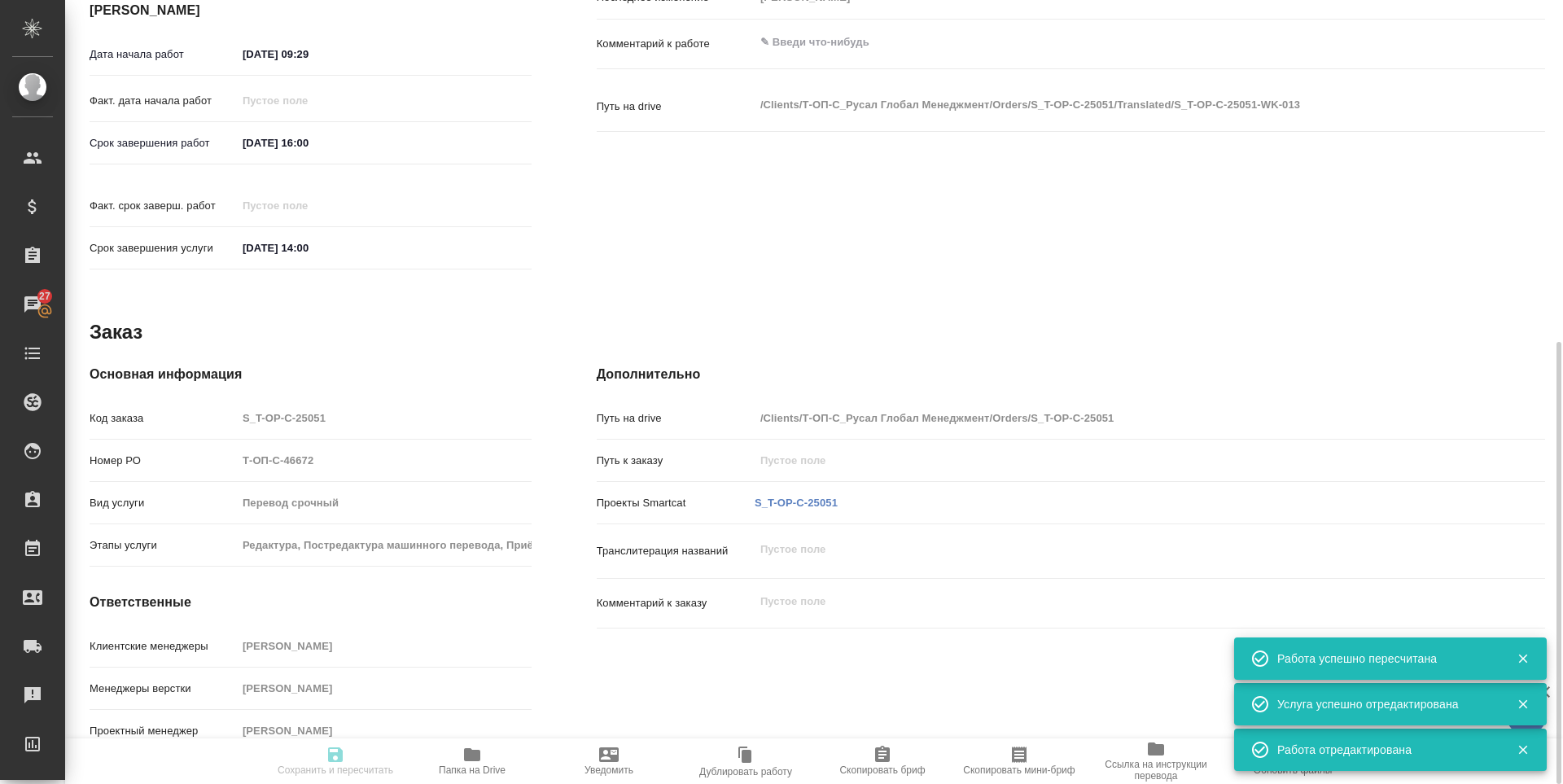
type input "Перевод срочный"
type input "Редактура, Постредактура машинного перевода, Приёмка по качеству, Перевод, Корр…"
type input "[PERSON_NAME]"
type input "/Clients/Т-ОП-С_Русал Глобал Менеджмент/Orders/S_T-OP-C-25051"
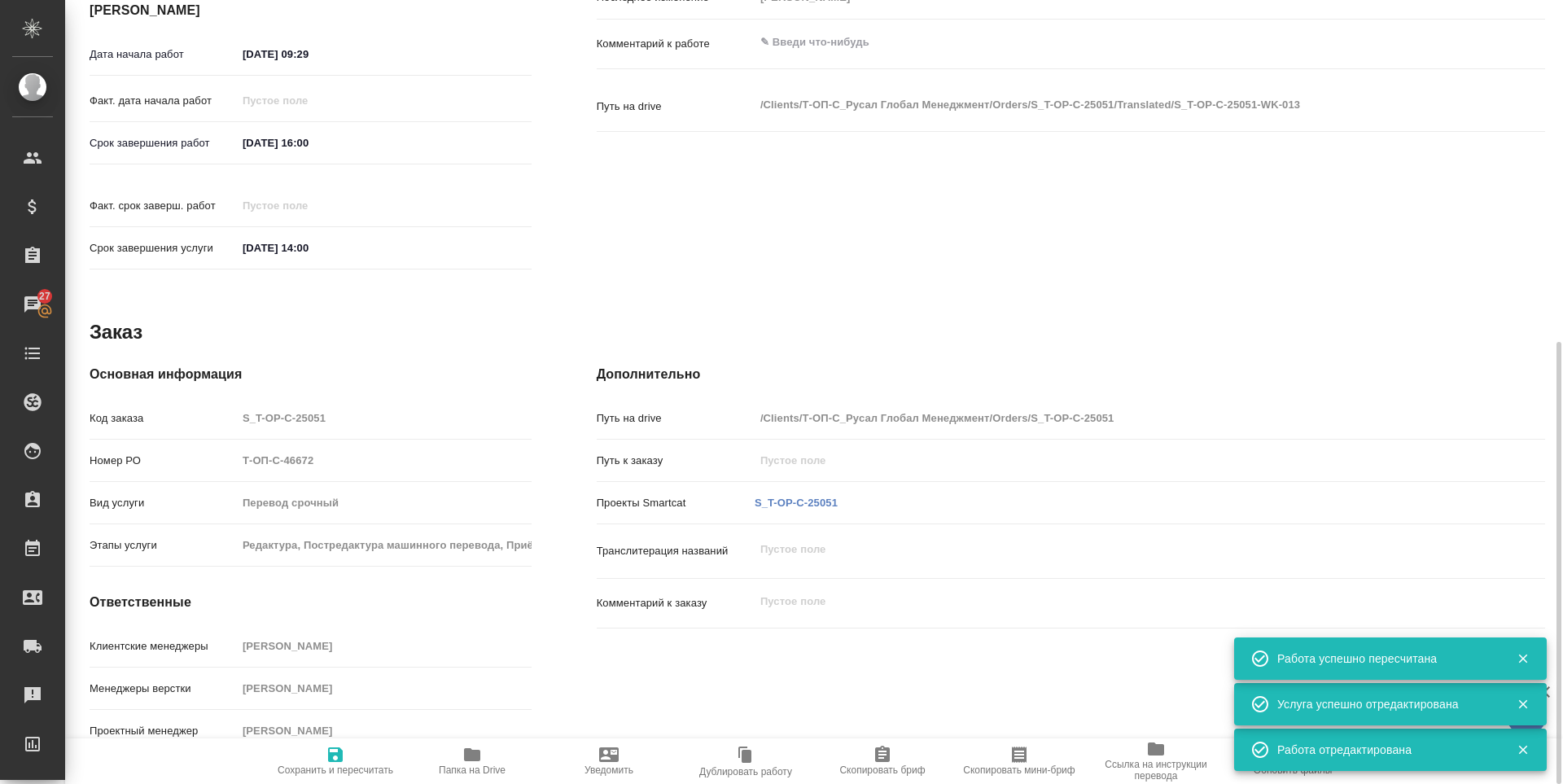
scroll to position [253, 0]
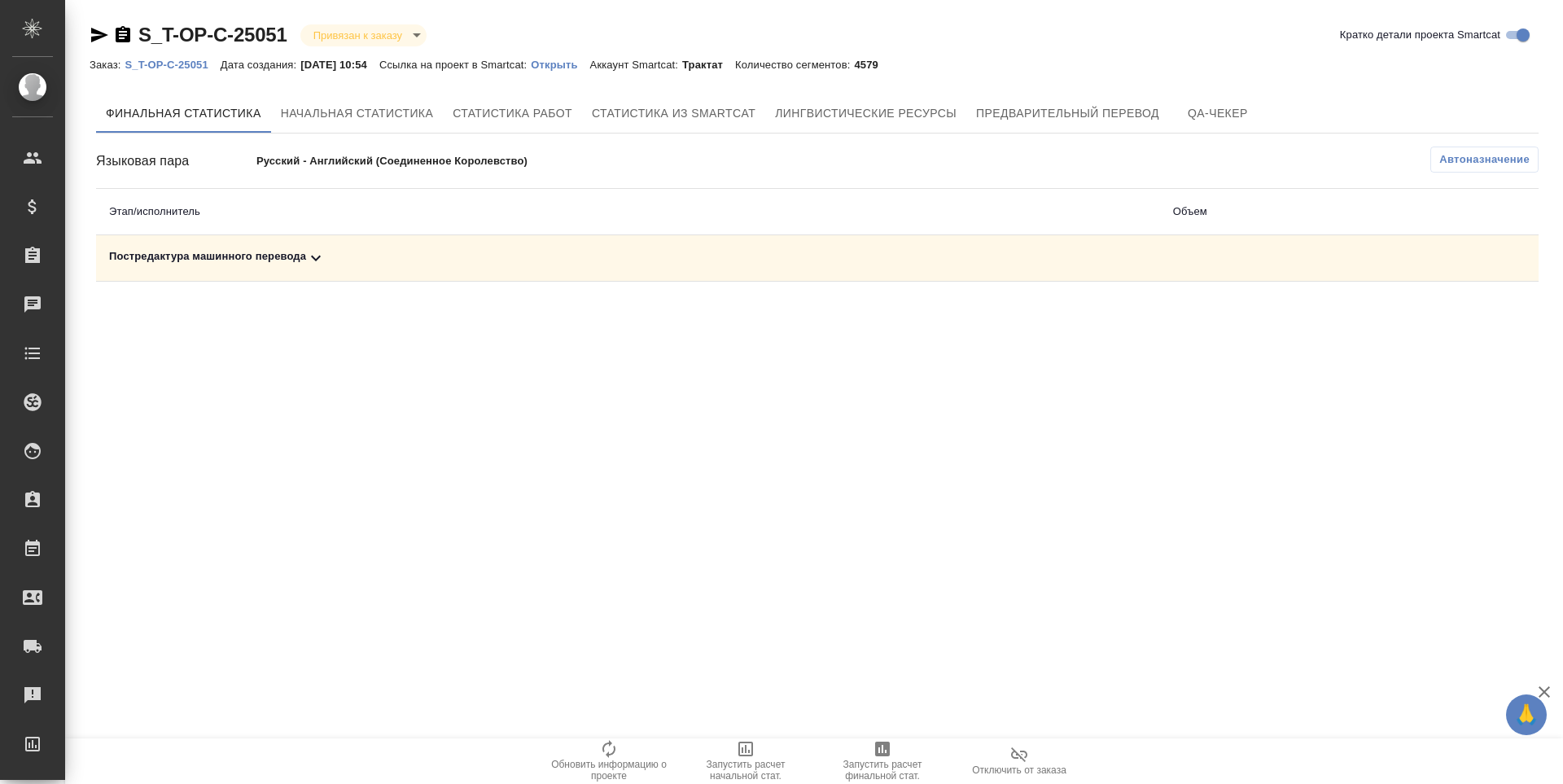
click at [218, 251] on div "Постредактура машинного перевода" at bounding box center [629, 258] width 1038 height 19
click at [1468, 319] on icon "button" at bounding box center [1468, 315] width 16 height 15
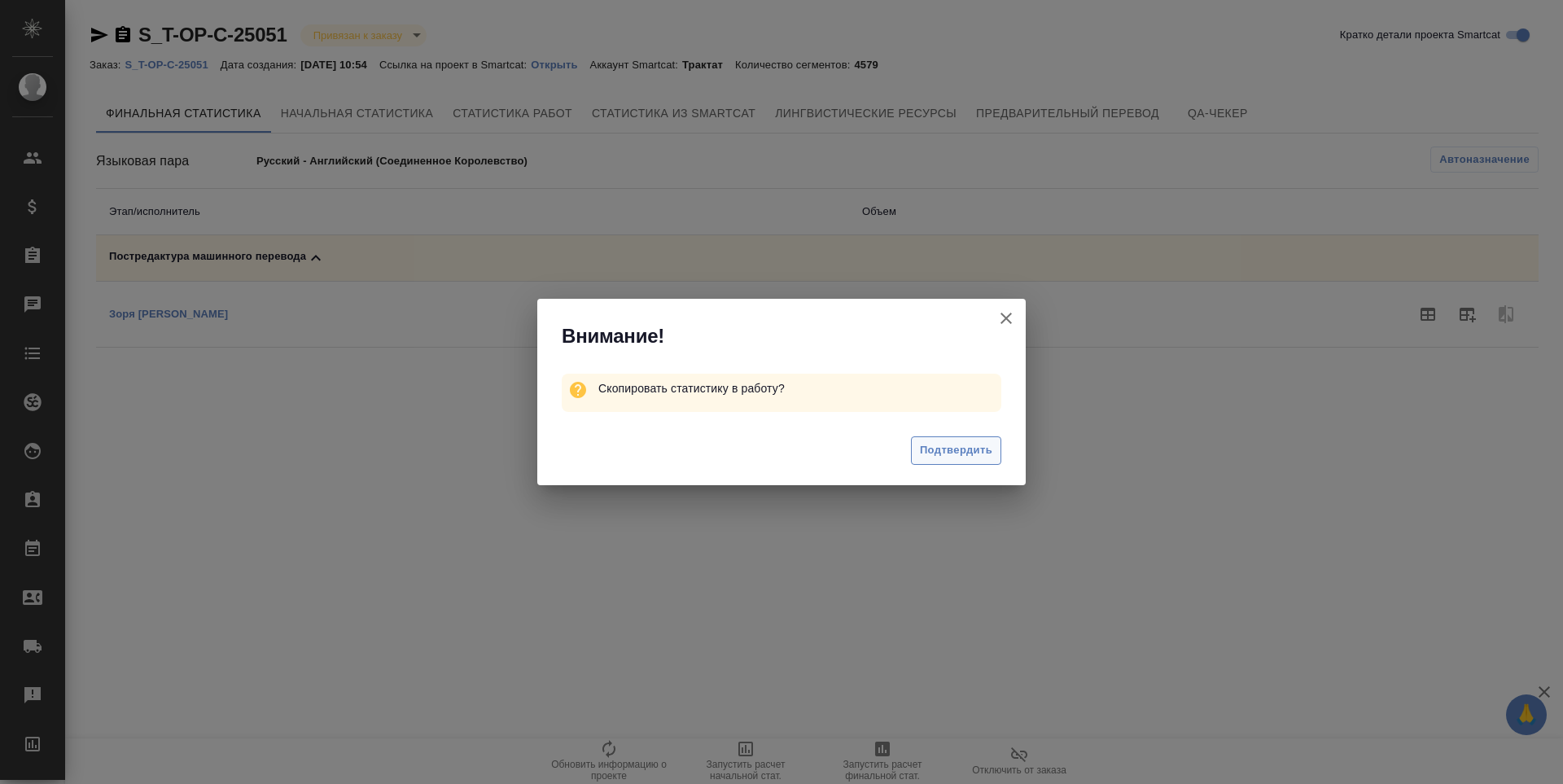
click at [940, 444] on span "Подтвердить" at bounding box center [956, 450] width 72 height 19
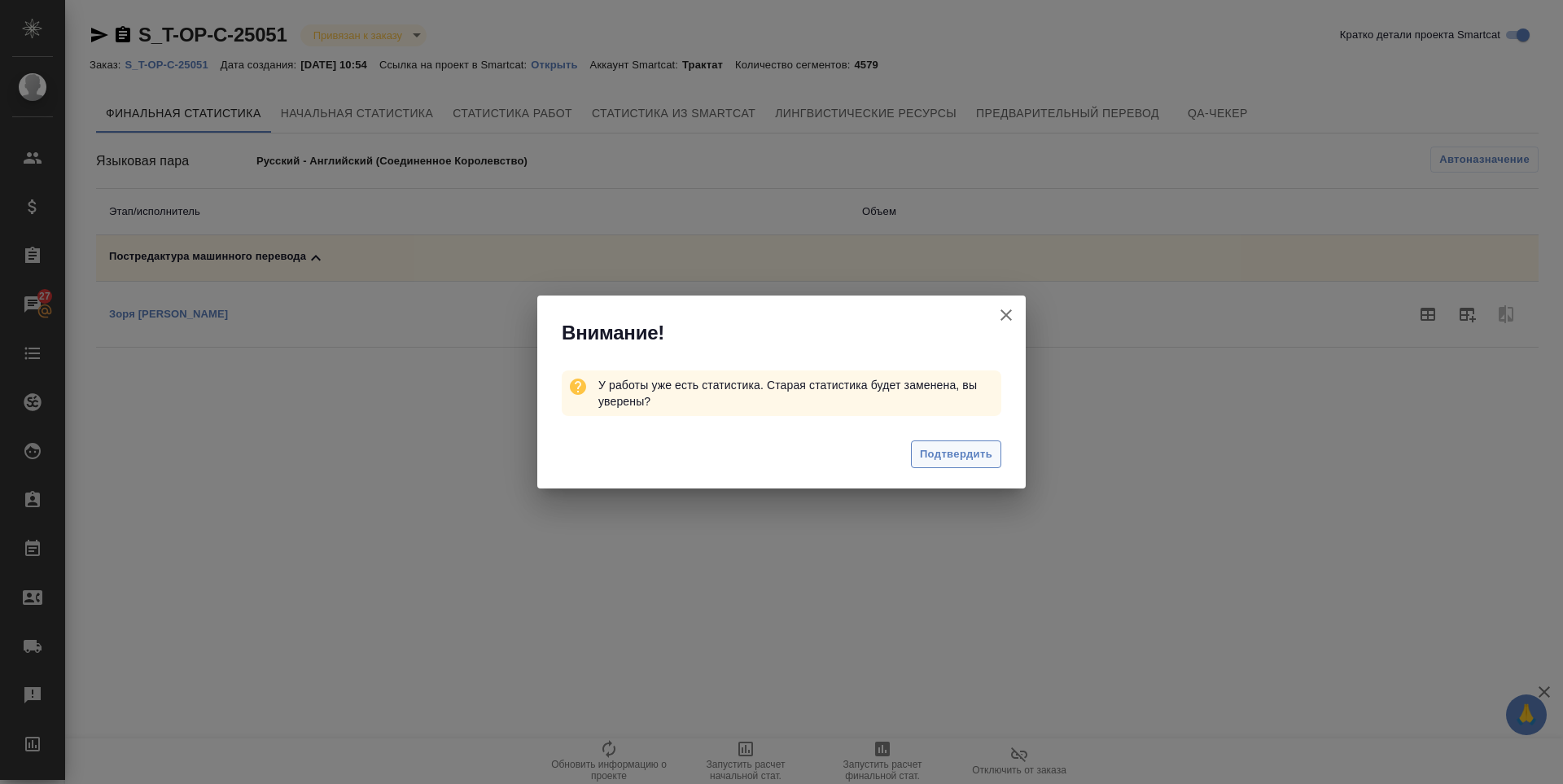
click at [940, 445] on span "Подтвердить" at bounding box center [956, 454] width 72 height 19
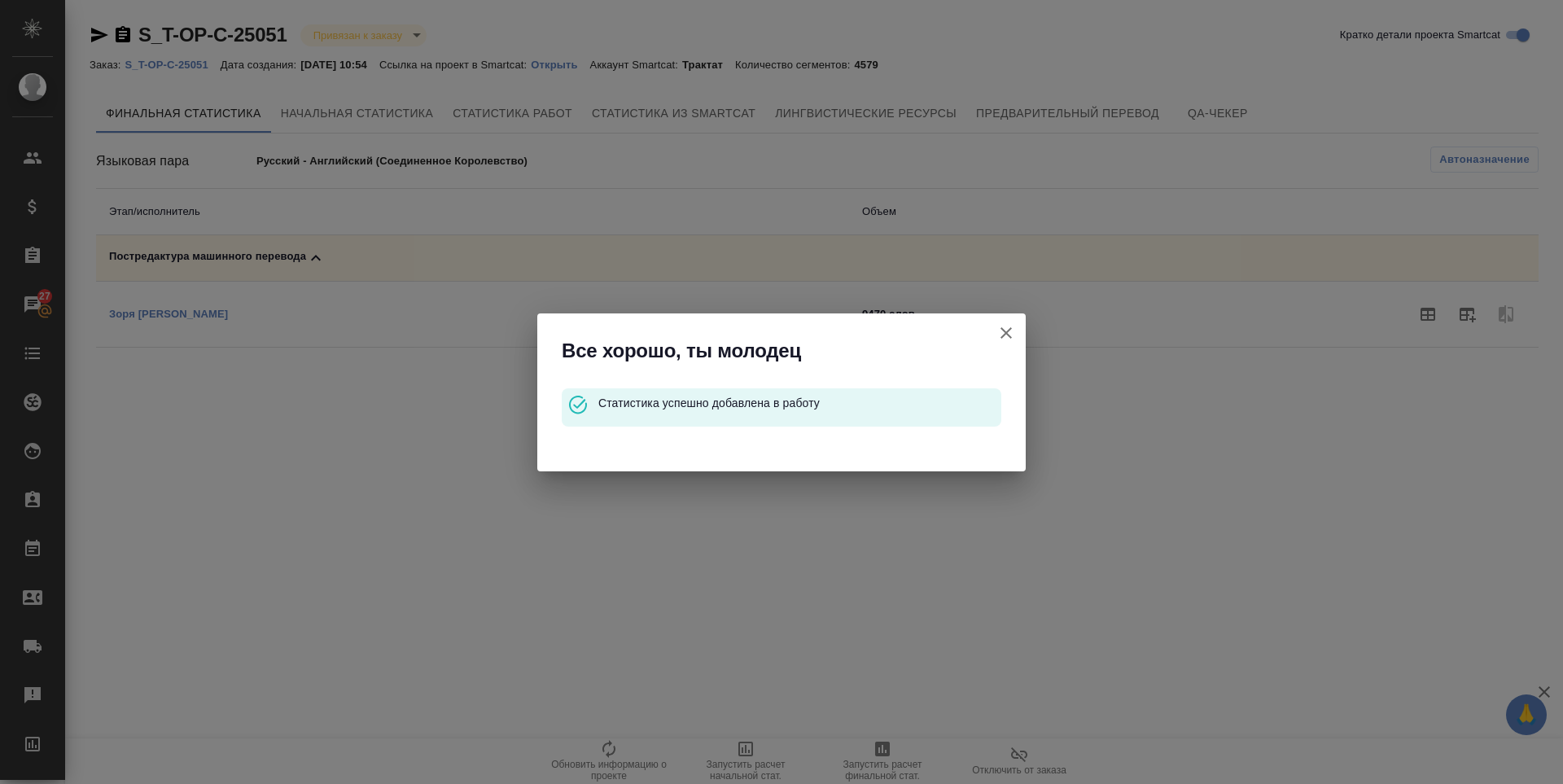
click at [1008, 336] on icon "button" at bounding box center [1007, 333] width 19 height 19
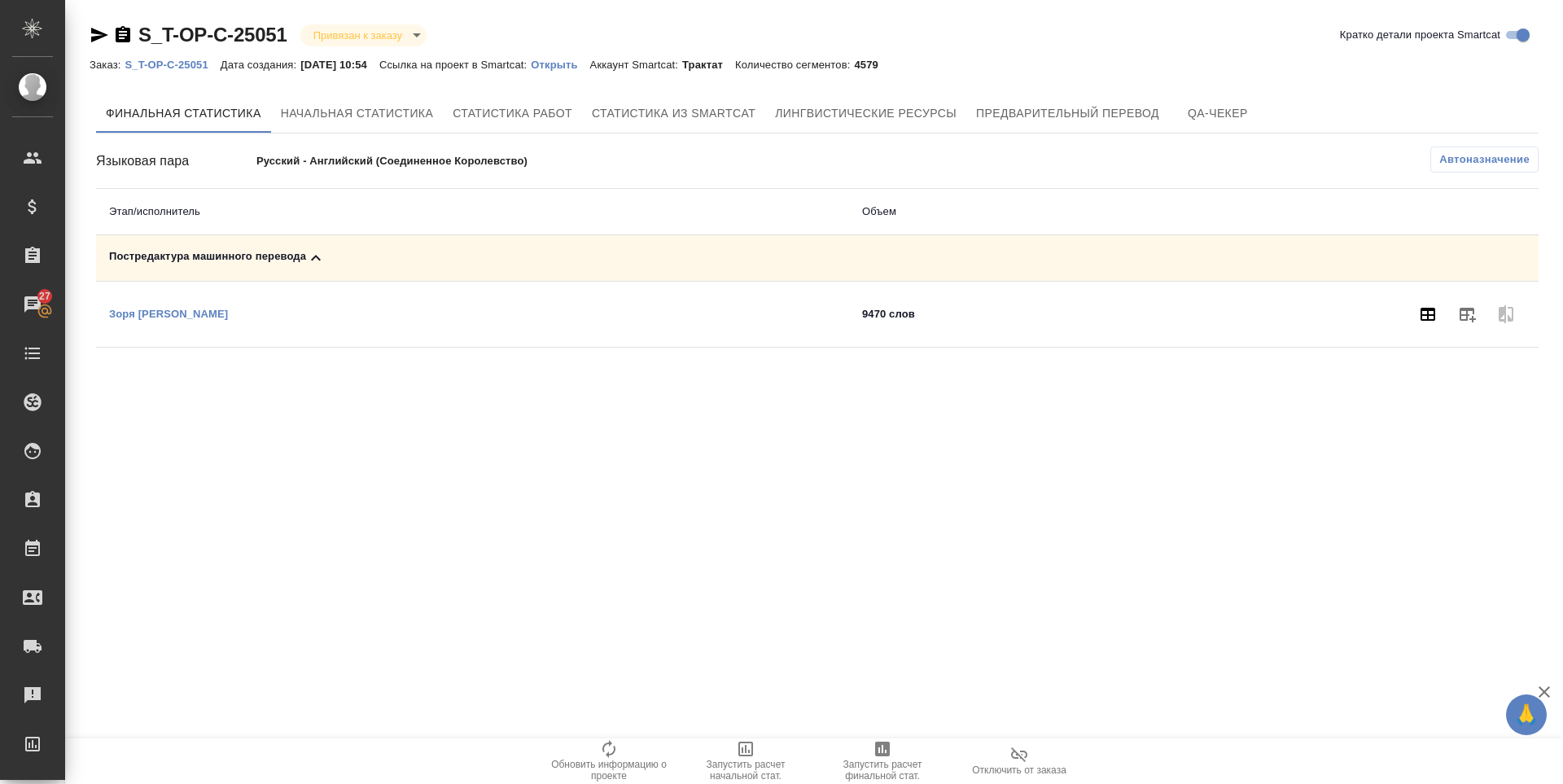
click at [1411, 314] on button "button" at bounding box center [1428, 314] width 39 height 39
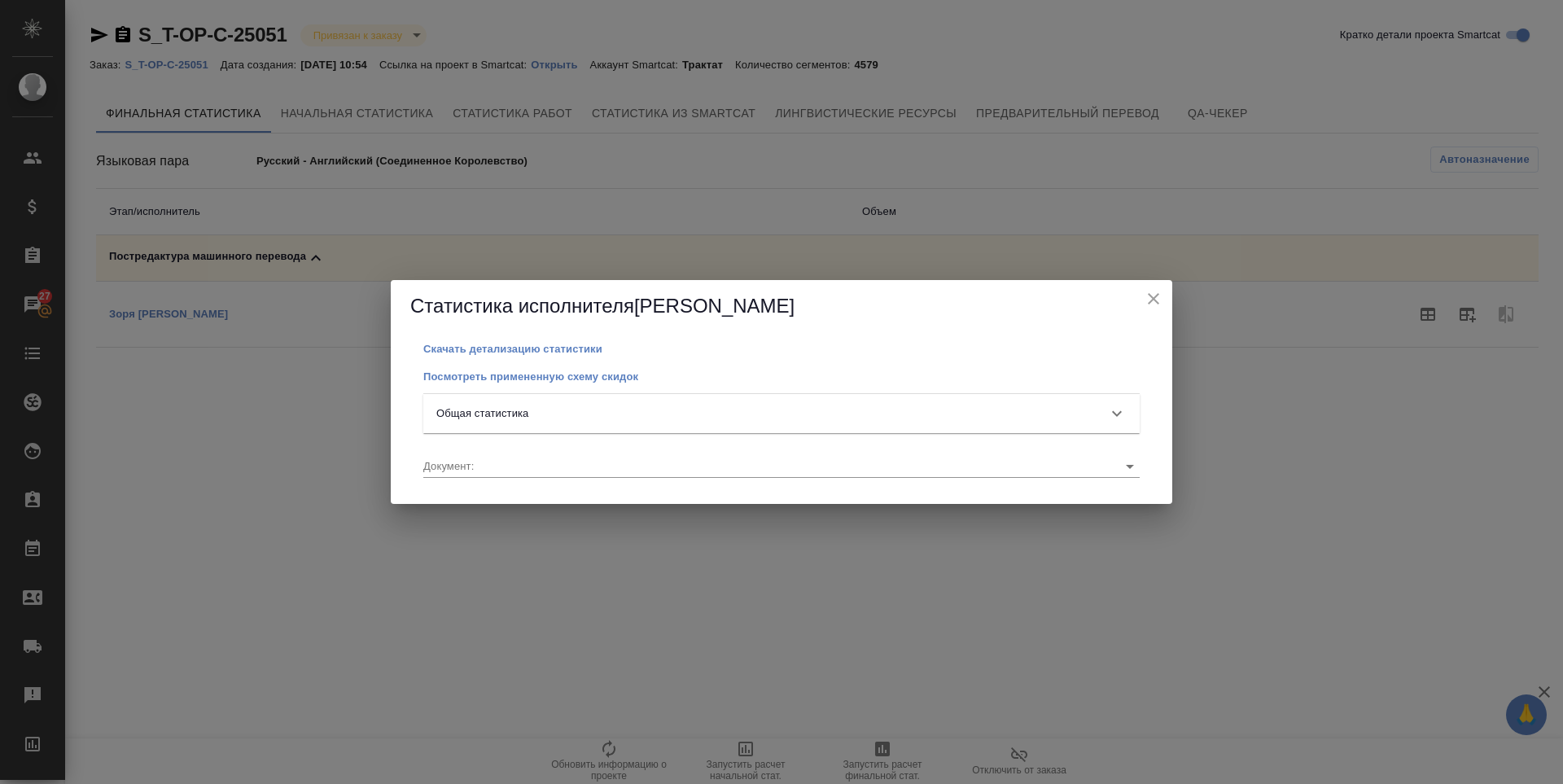
click at [916, 403] on div "Общая статистика" at bounding box center [781, 413] width 716 height 39
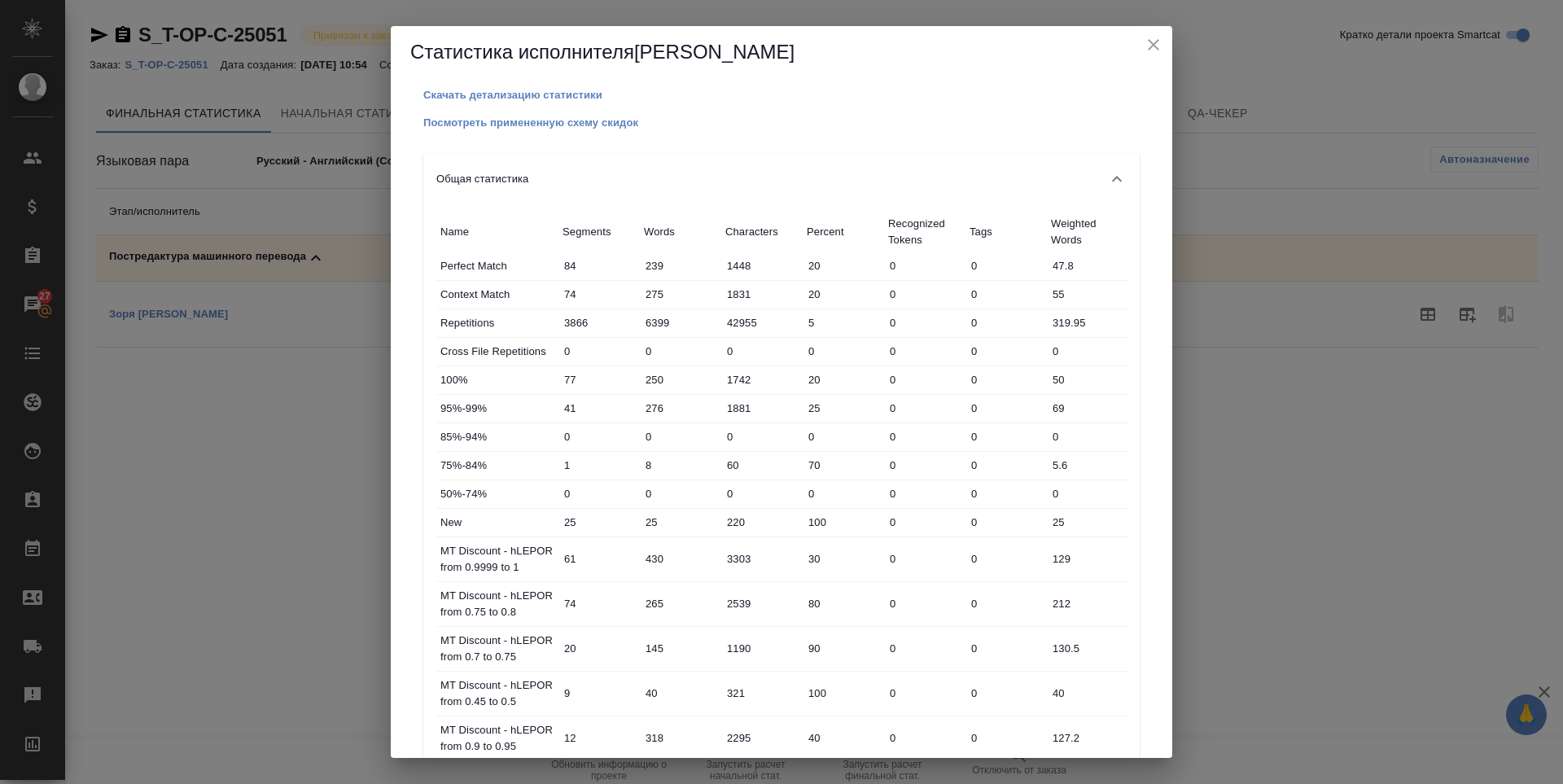
scroll to position [705, 0]
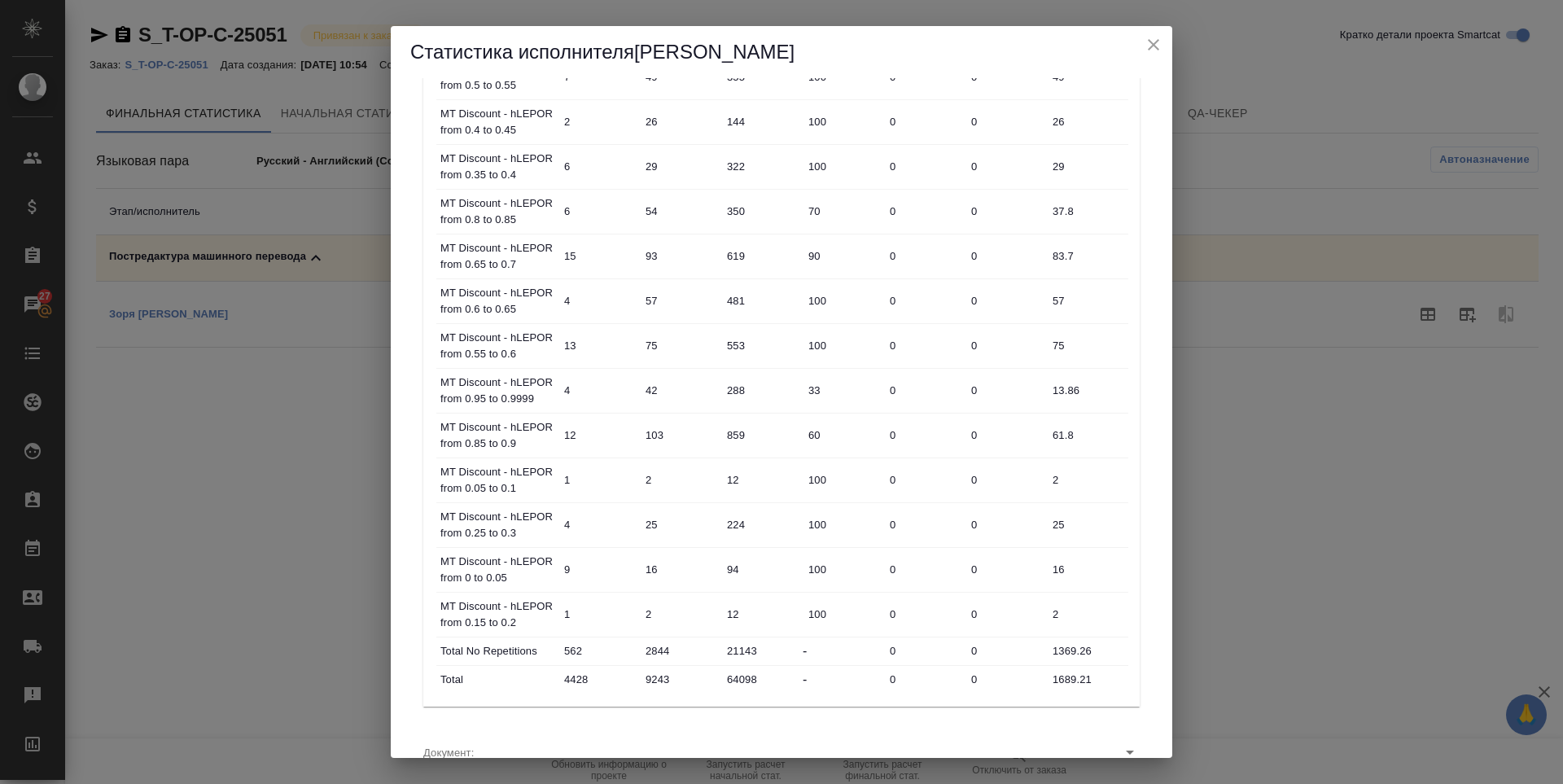
click at [1159, 48] on icon "close" at bounding box center [1153, 45] width 19 height 19
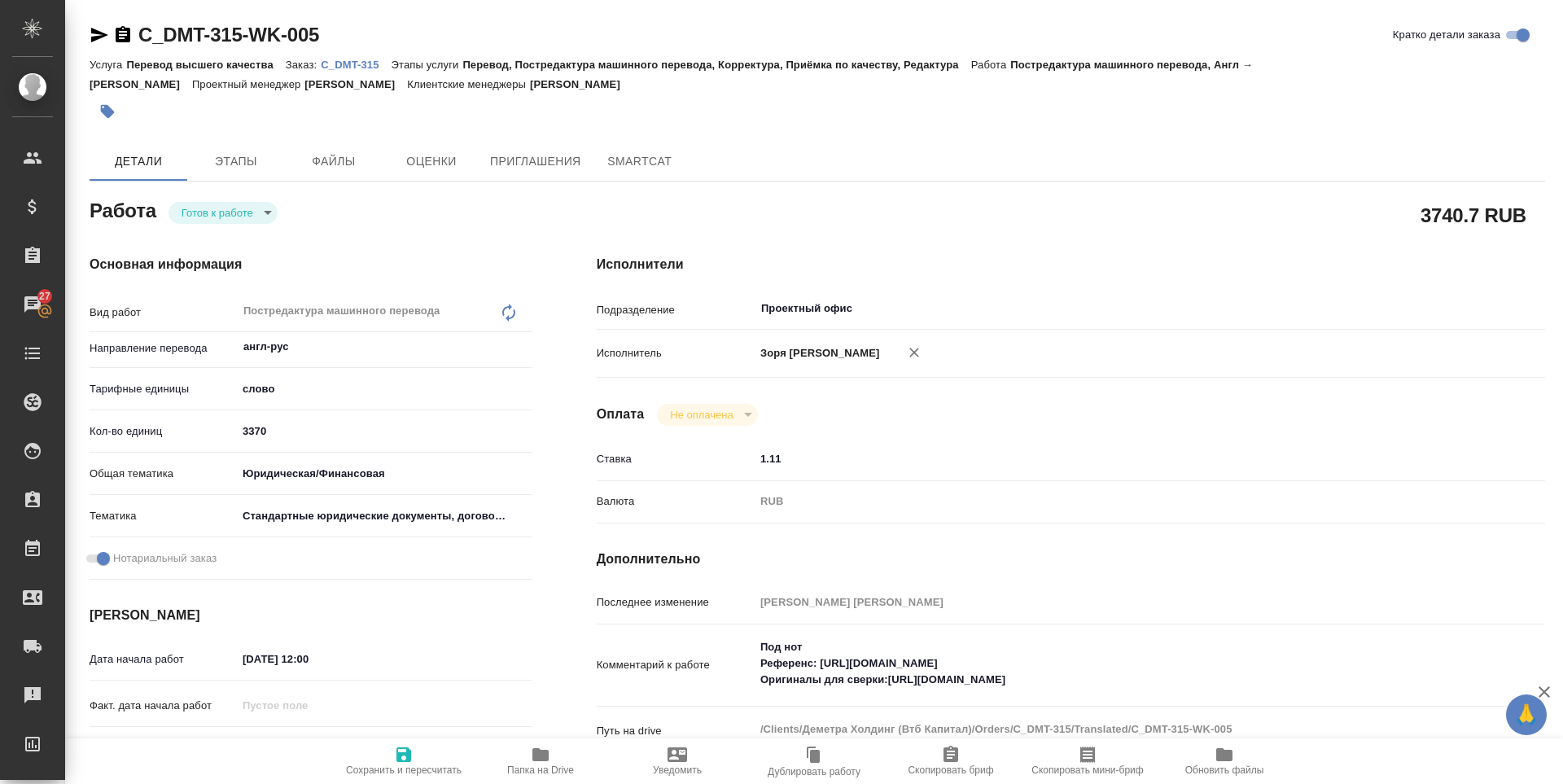
click at [248, 221] on body "🙏 .cls-1 fill:#fff; AWATERA [PERSON_NAME] Спецификации Заказы 27 Чаты Todo Прое…" at bounding box center [782, 392] width 1563 height 784
click at [239, 234] on li "В работе" at bounding box center [223, 239] width 109 height 27
type textarea "x"
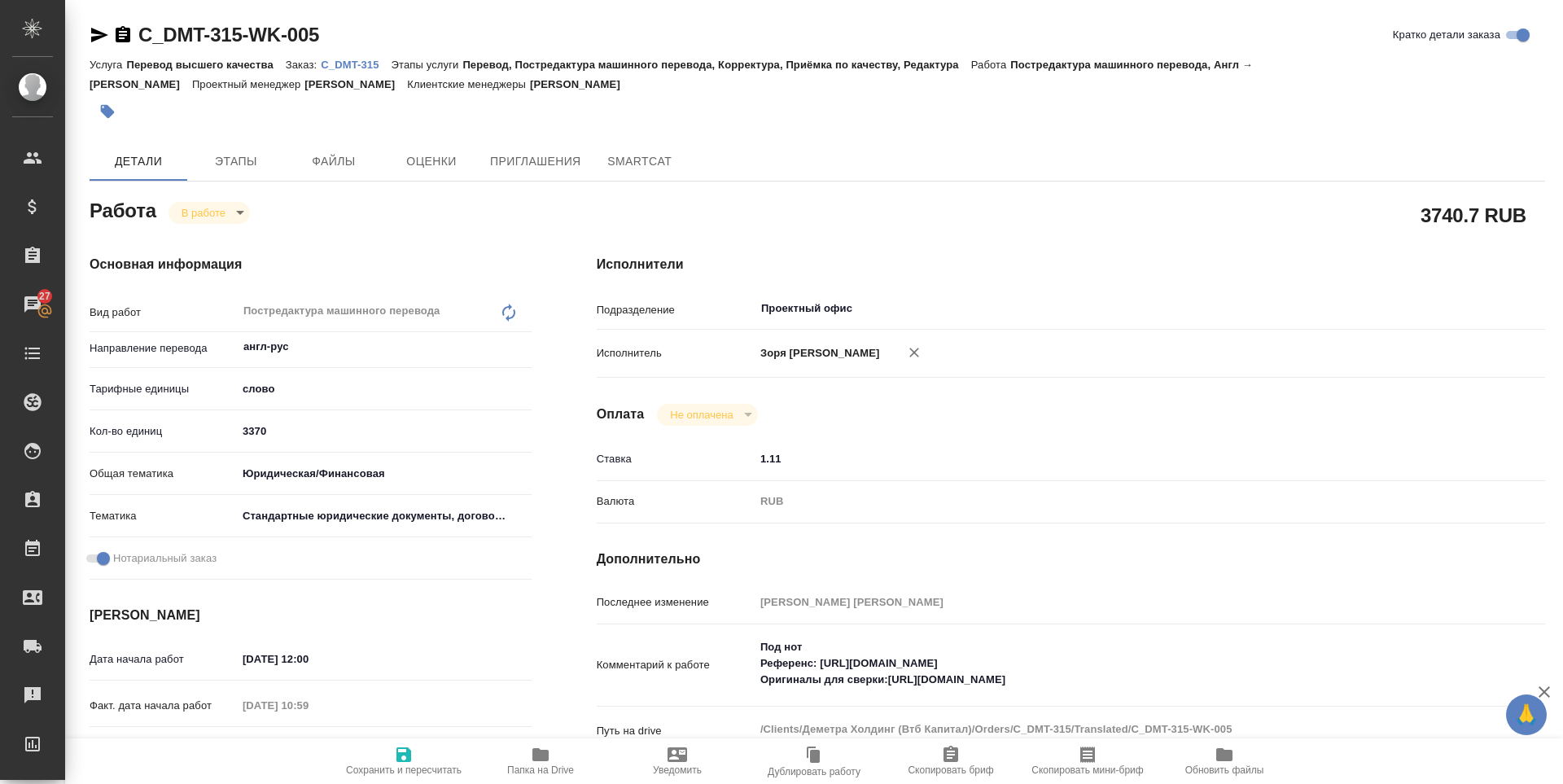
type textarea "x"
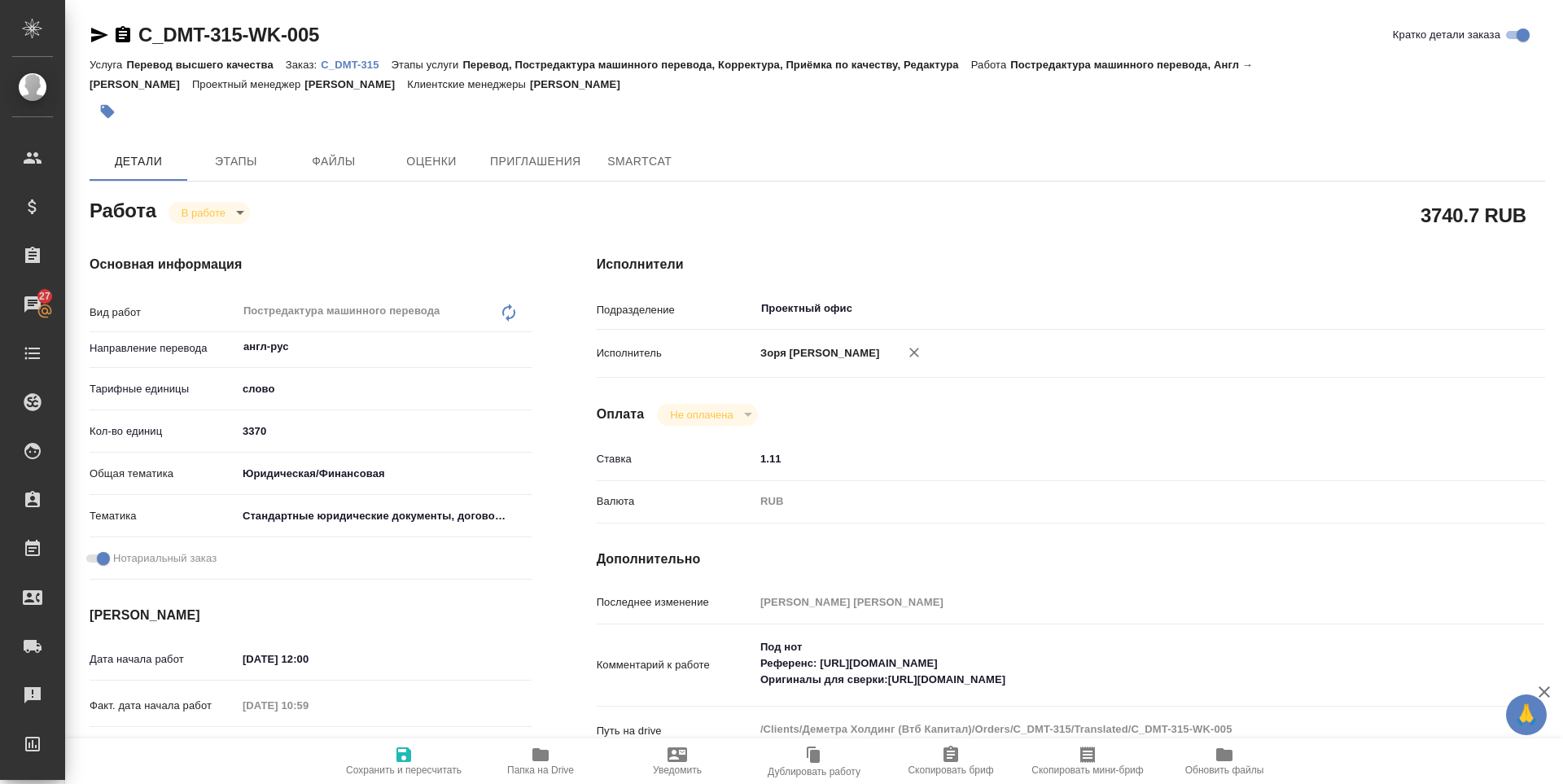
type textarea "x"
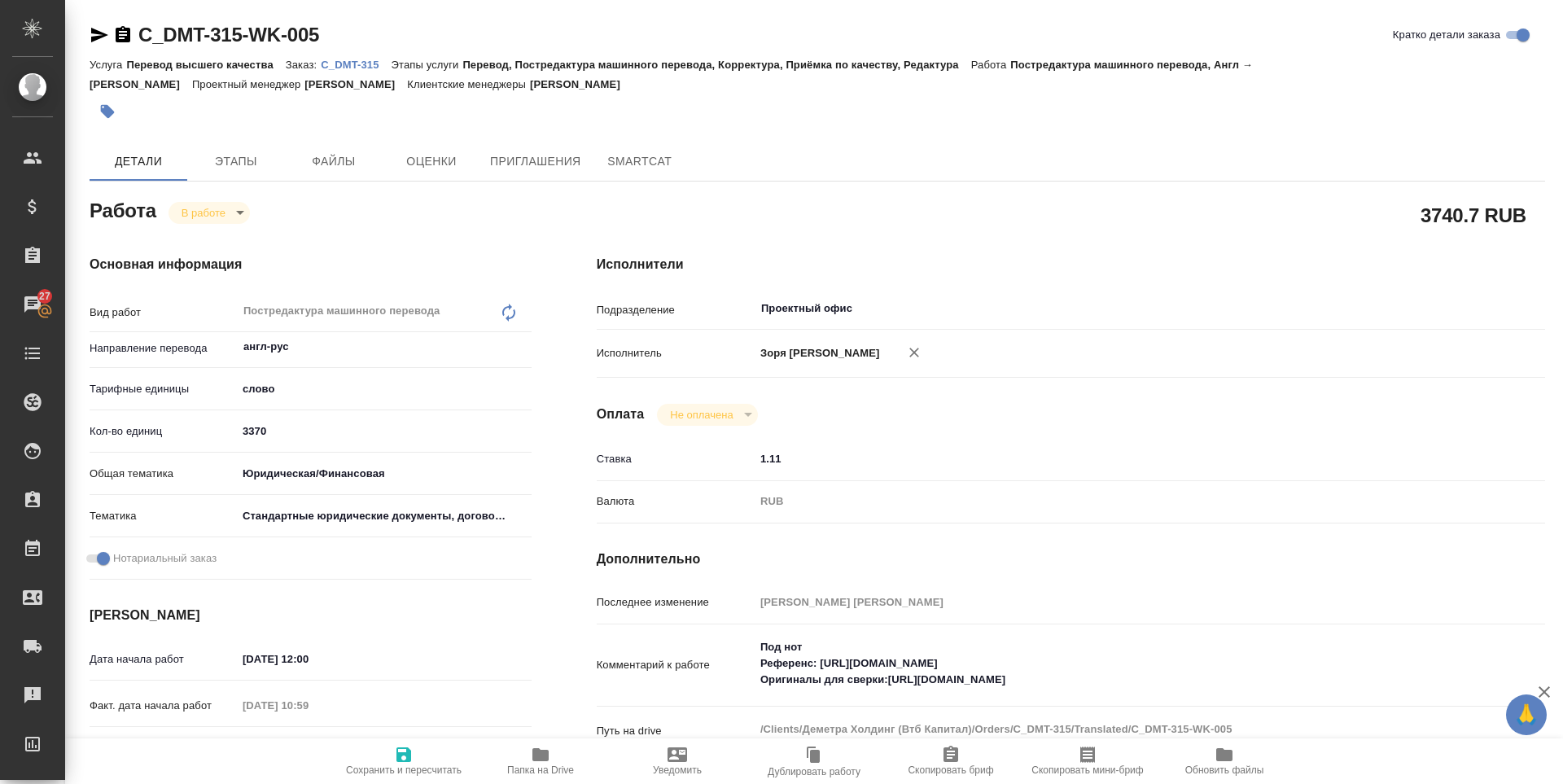
type textarea "x"
